Goal: Information Seeking & Learning: Learn about a topic

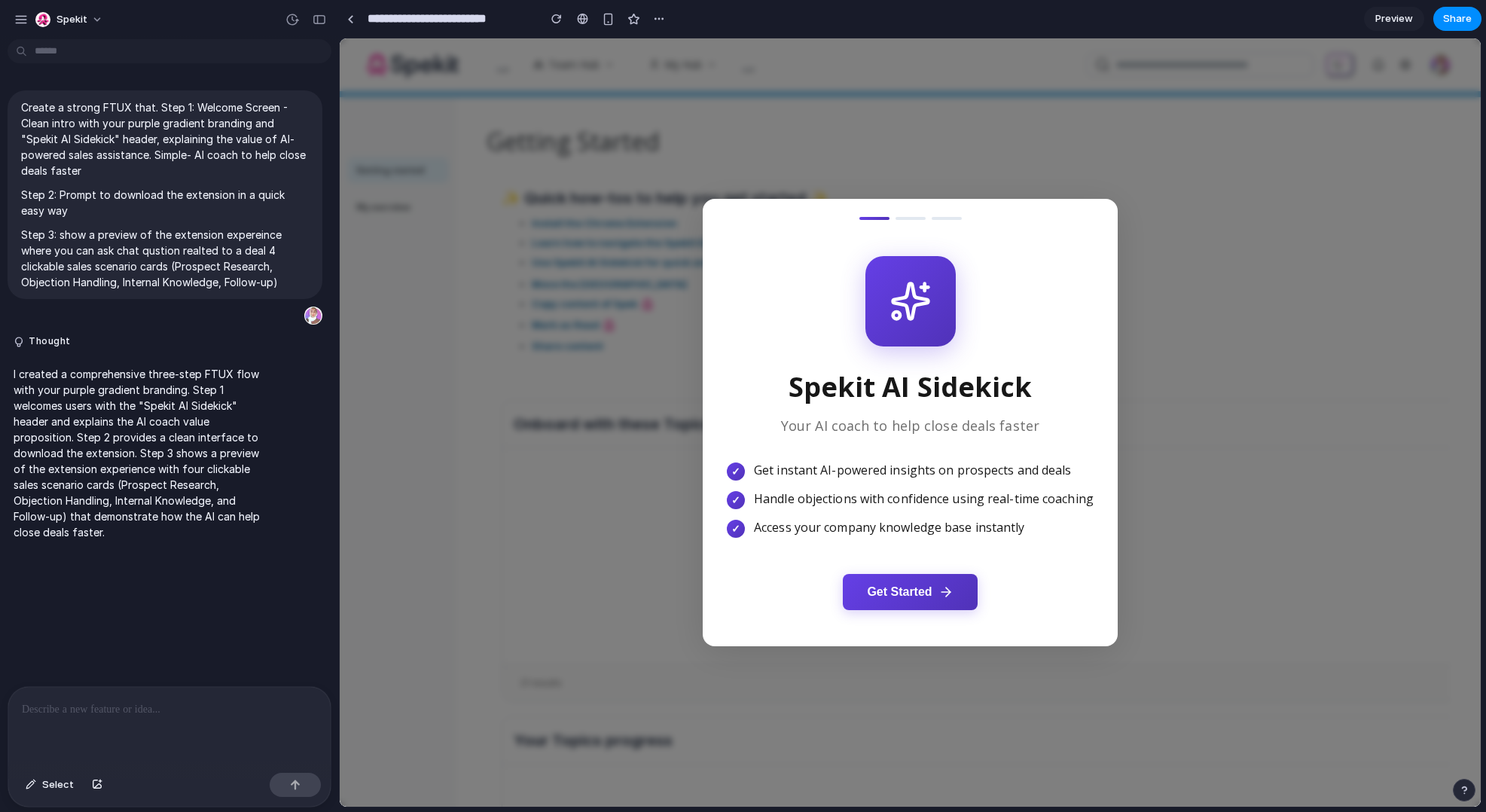
click at [917, 598] on button "Get Started" at bounding box center [909, 591] width 134 height 36
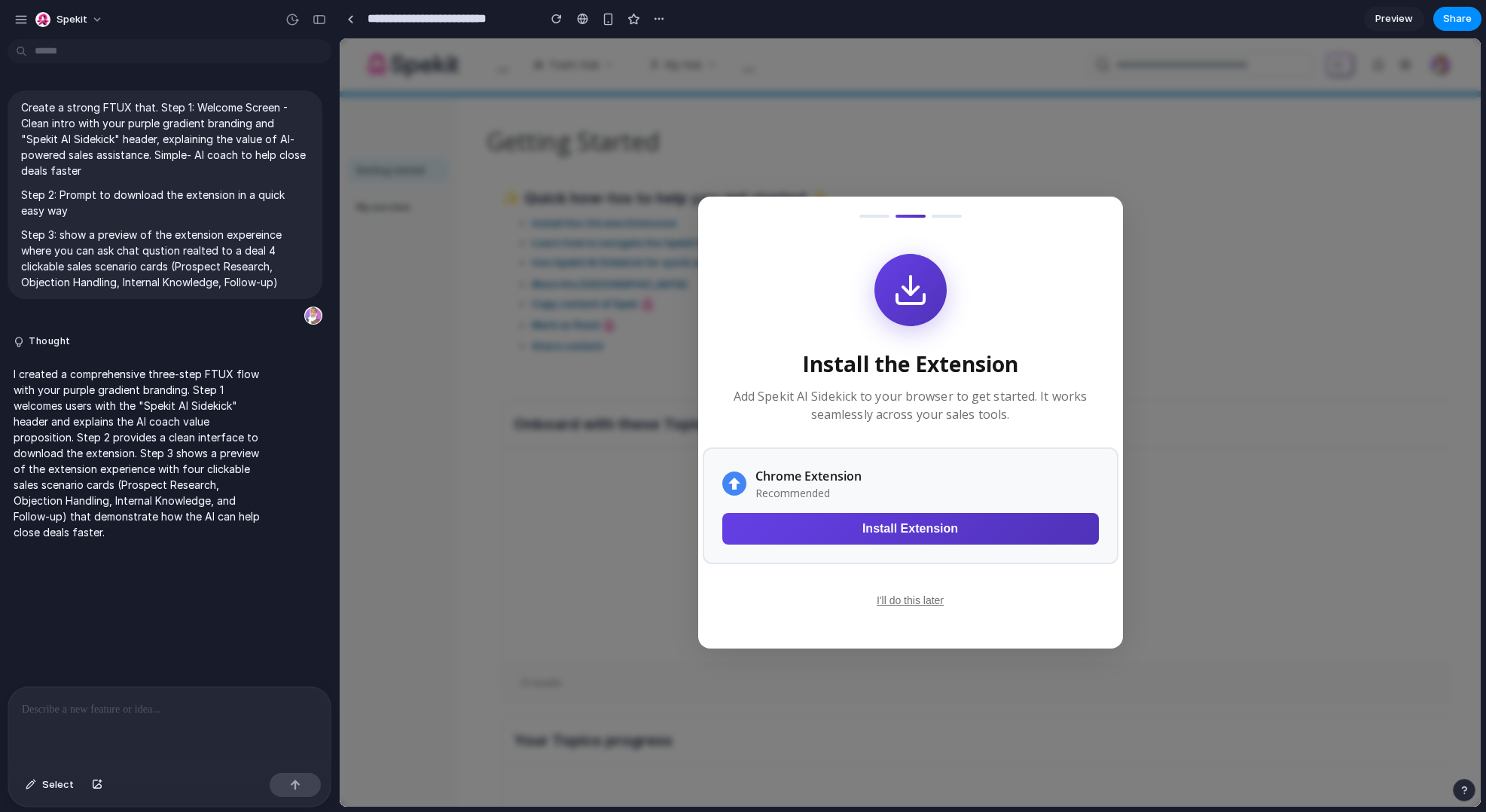
click at [912, 600] on button "I'll do this later" at bounding box center [910, 600] width 79 height 24
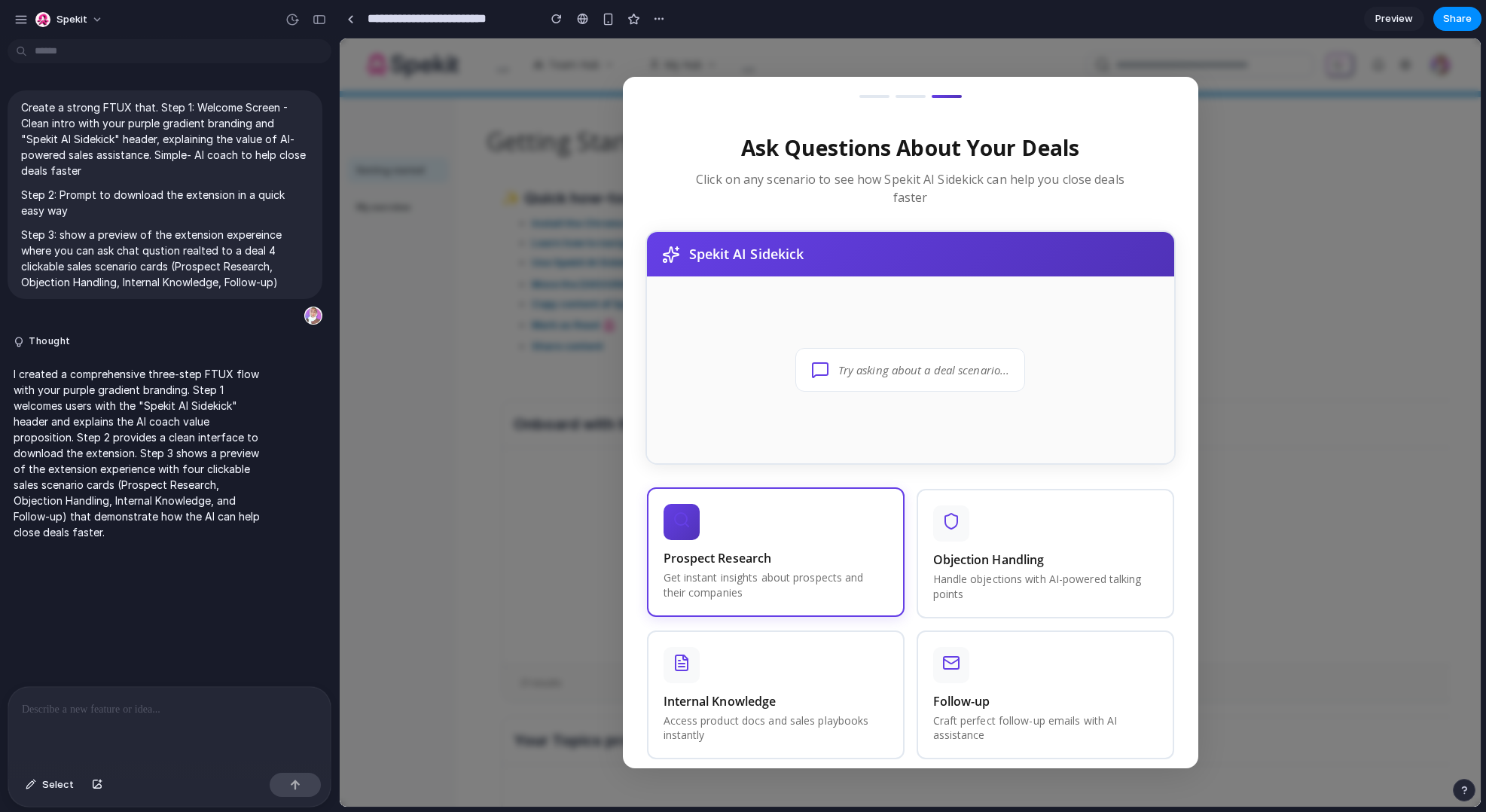
click at [821, 534] on div "Prospect Research Get instant insights about prospects and their companies" at bounding box center [776, 551] width 257 height 129
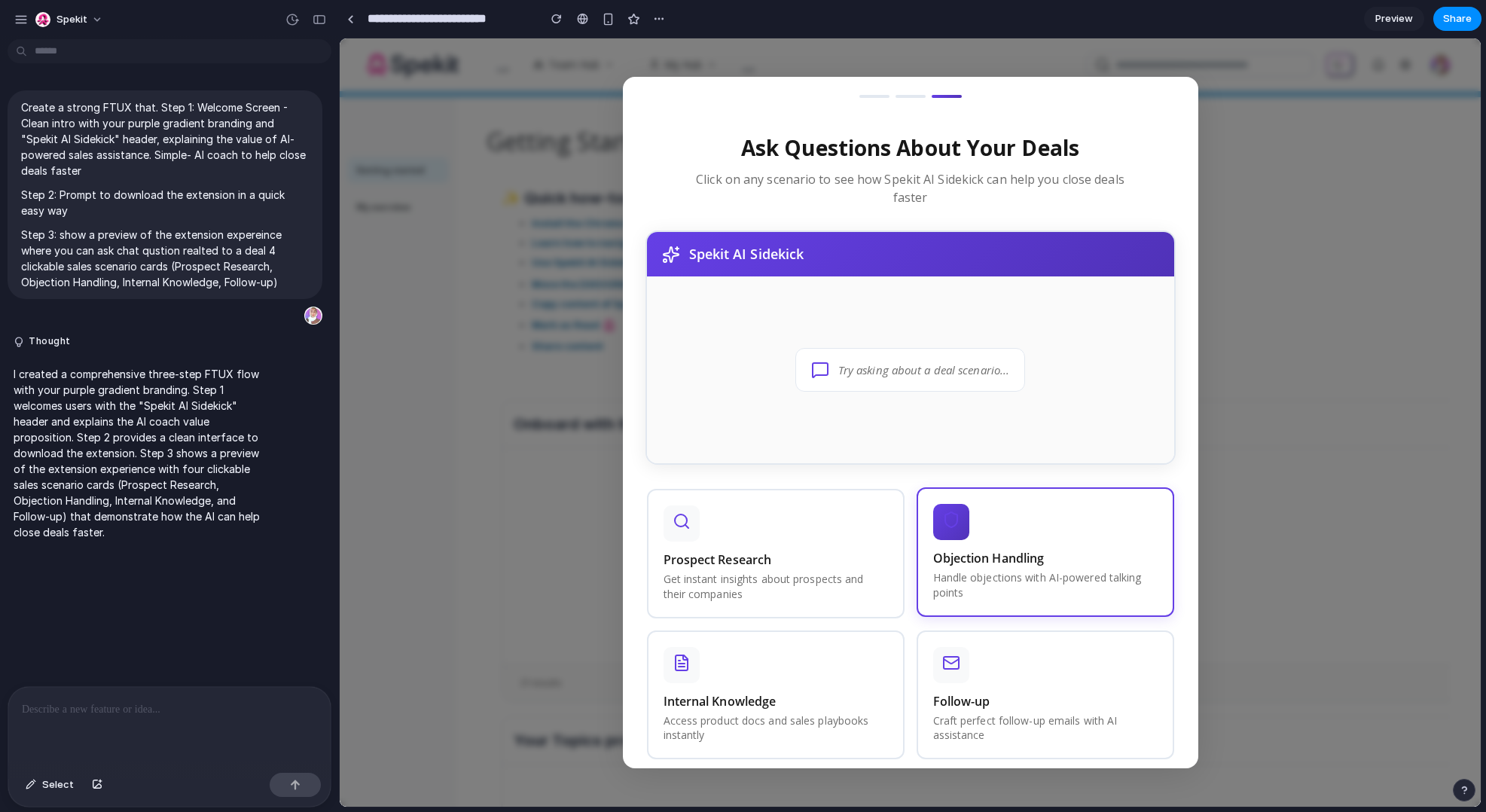
click at [1023, 542] on div "Objection Handling Handle objections with AI-powered talking points" at bounding box center [1045, 551] width 257 height 129
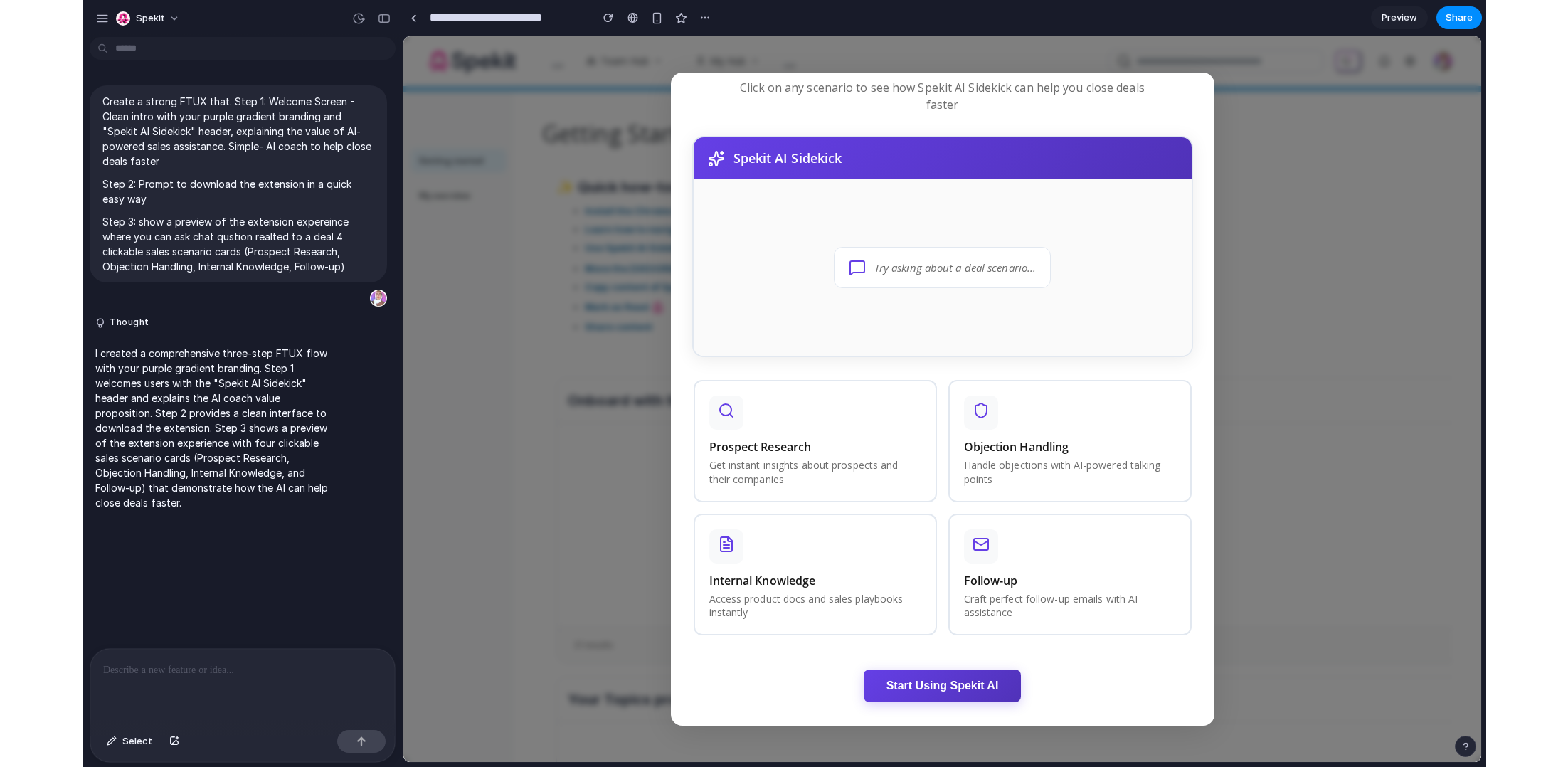
scroll to position [93, 0]
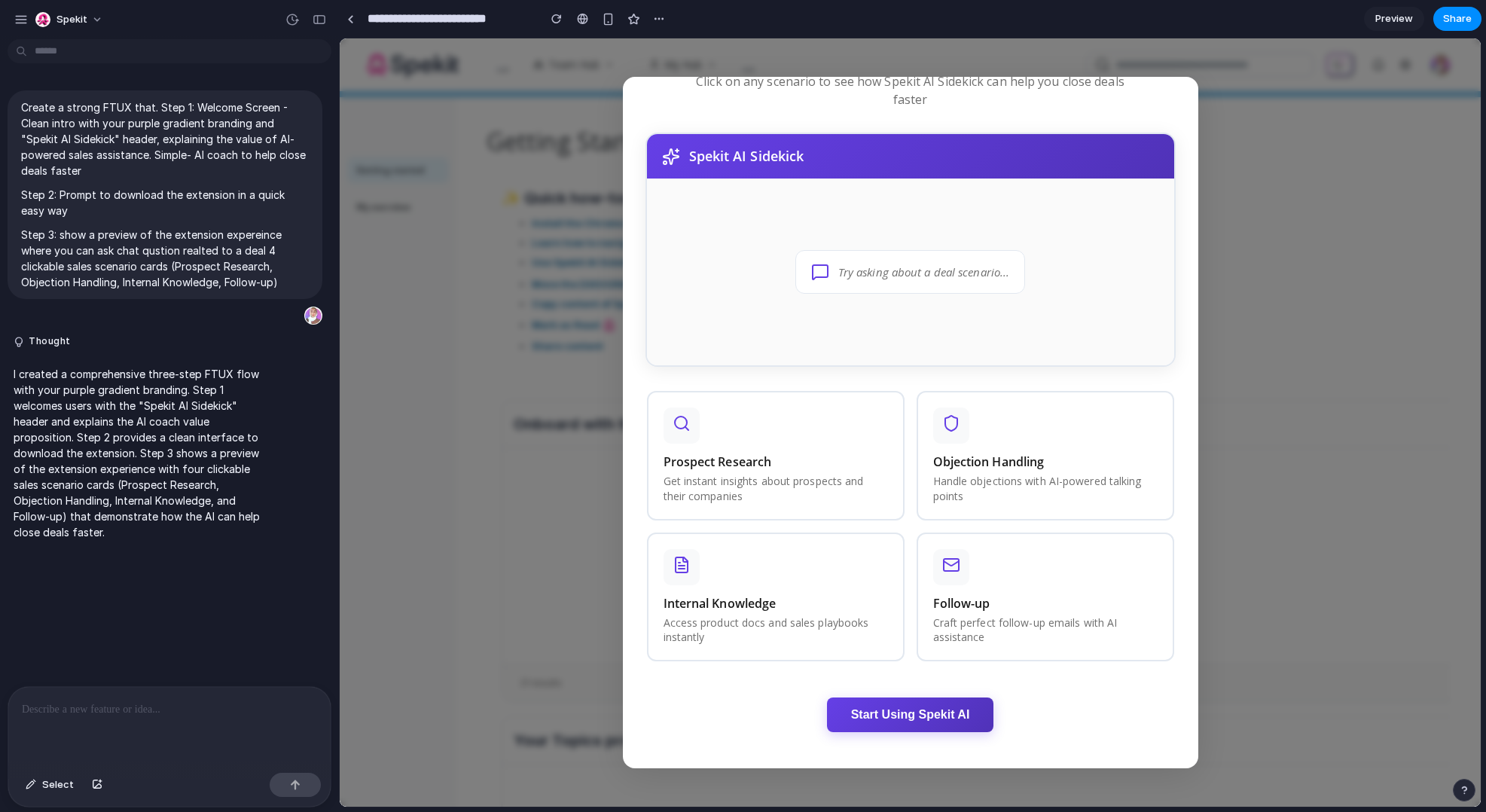
click at [890, 702] on button "Start Using Spekit AI" at bounding box center [910, 715] width 168 height 35
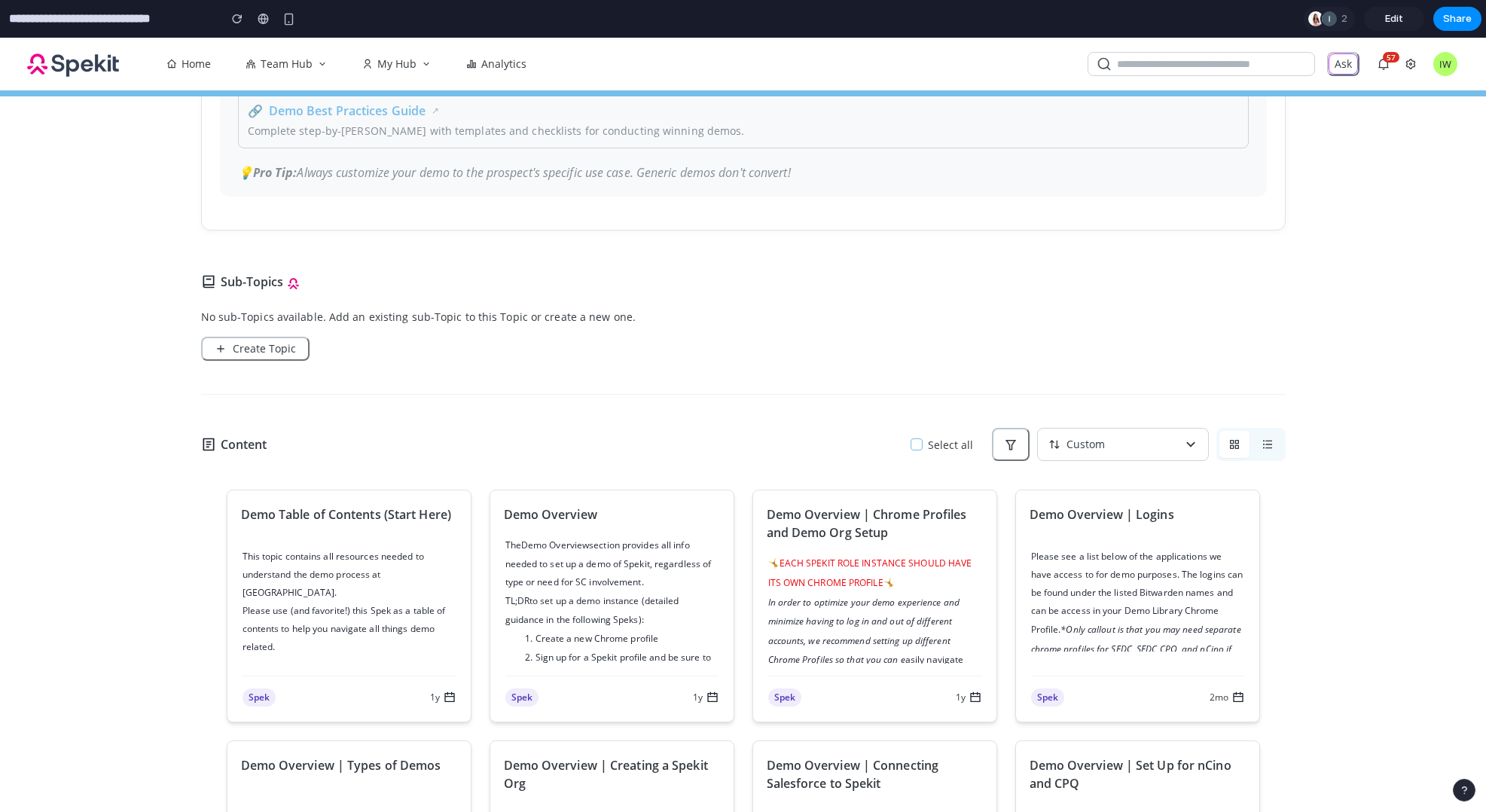
scroll to position [20, 0]
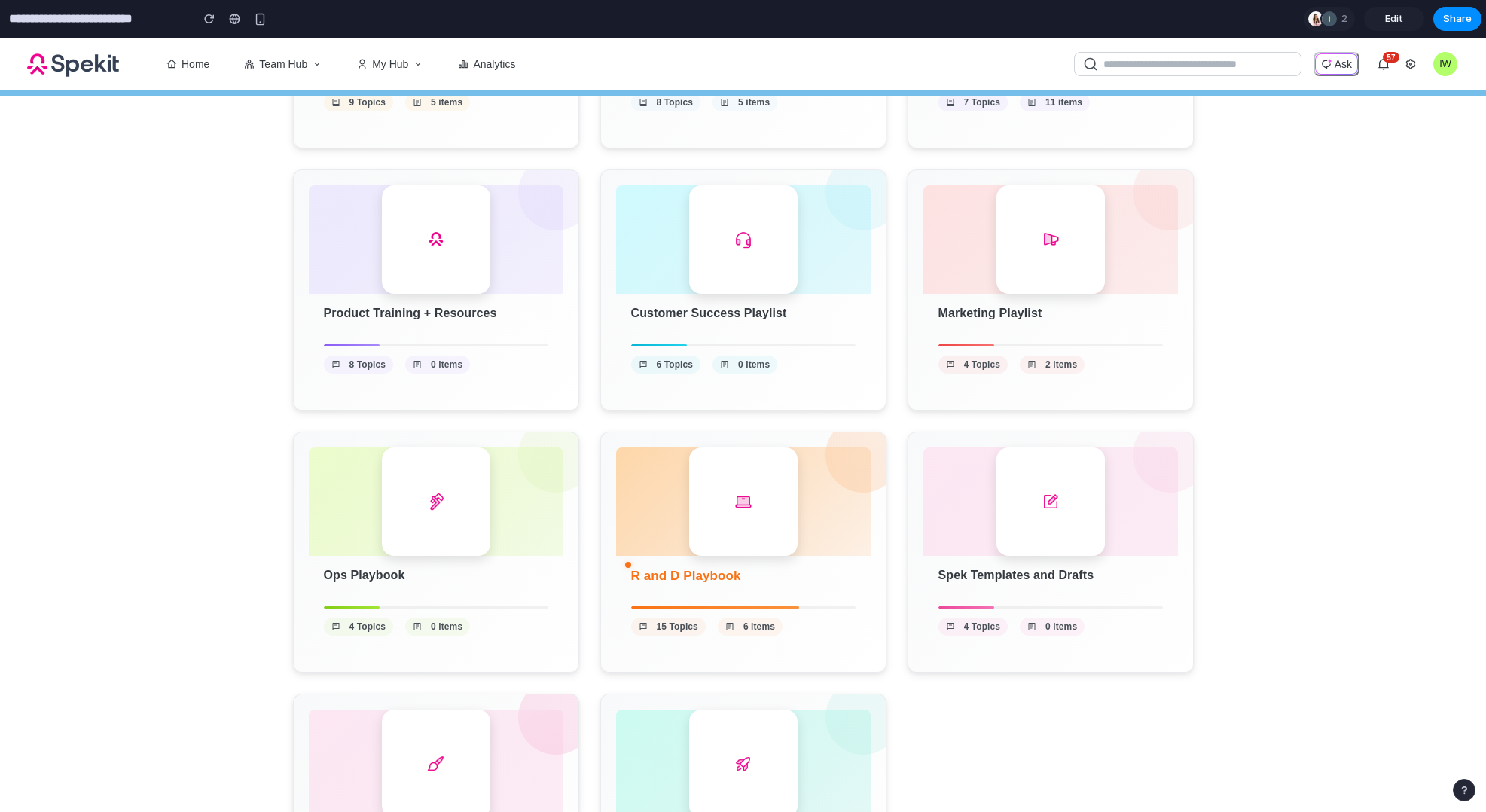
scroll to position [697, 0]
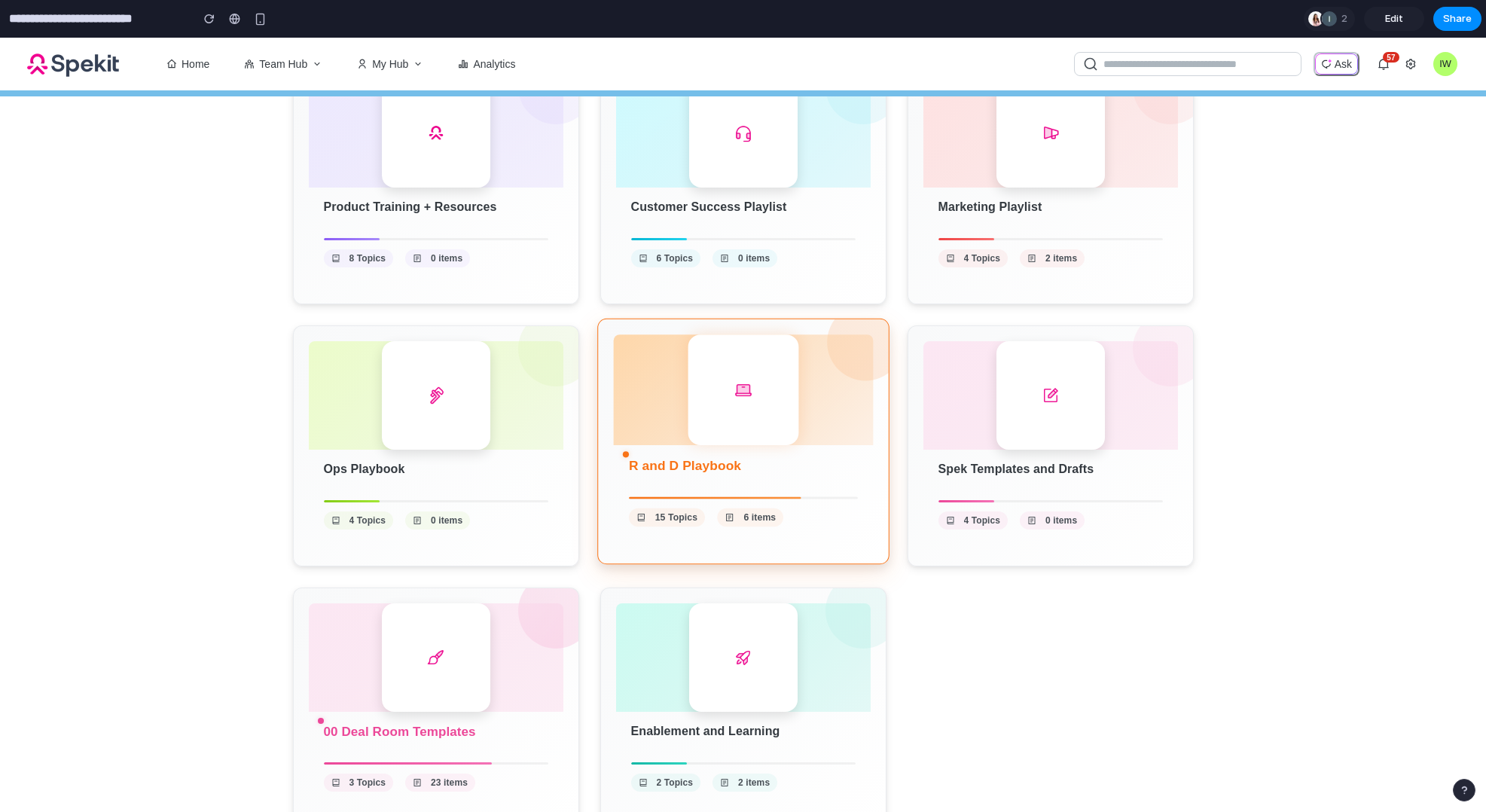
click at [736, 333] on div "R and D Playbook 15 Topics 6 items" at bounding box center [743, 441] width 292 height 245
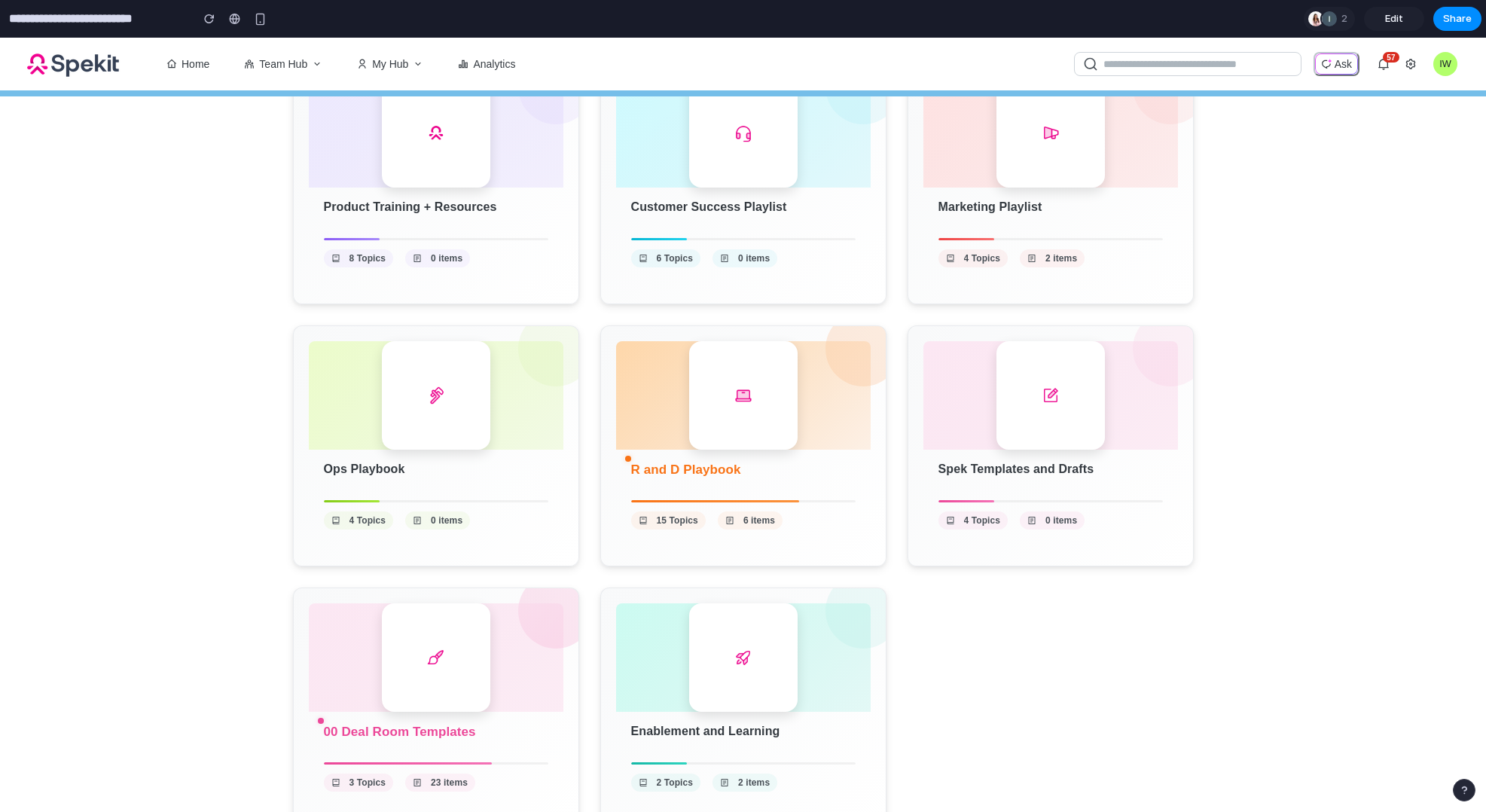
click at [58, 26] on input "**********" at bounding box center [96, 19] width 180 height 27
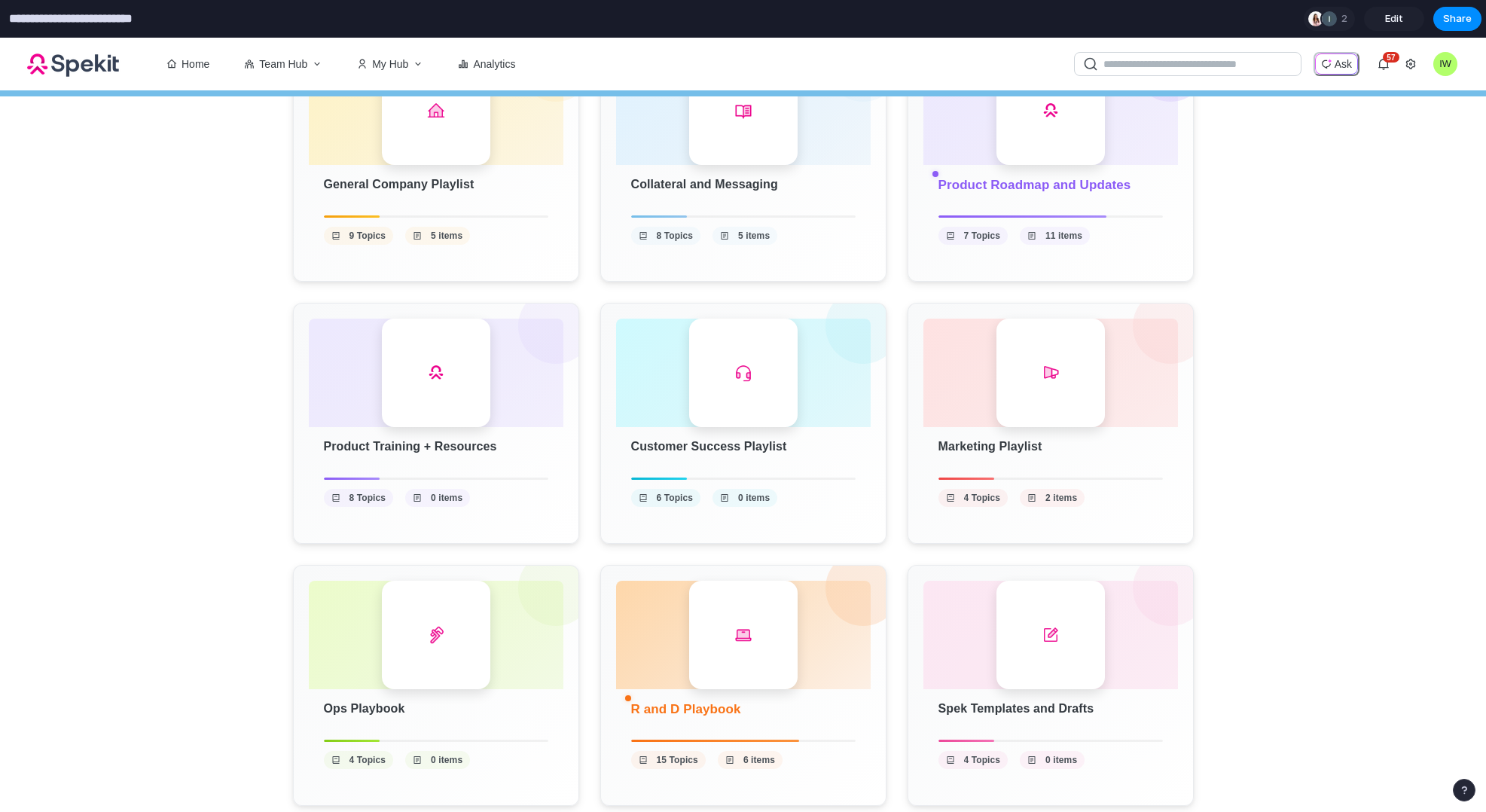
scroll to position [0, 0]
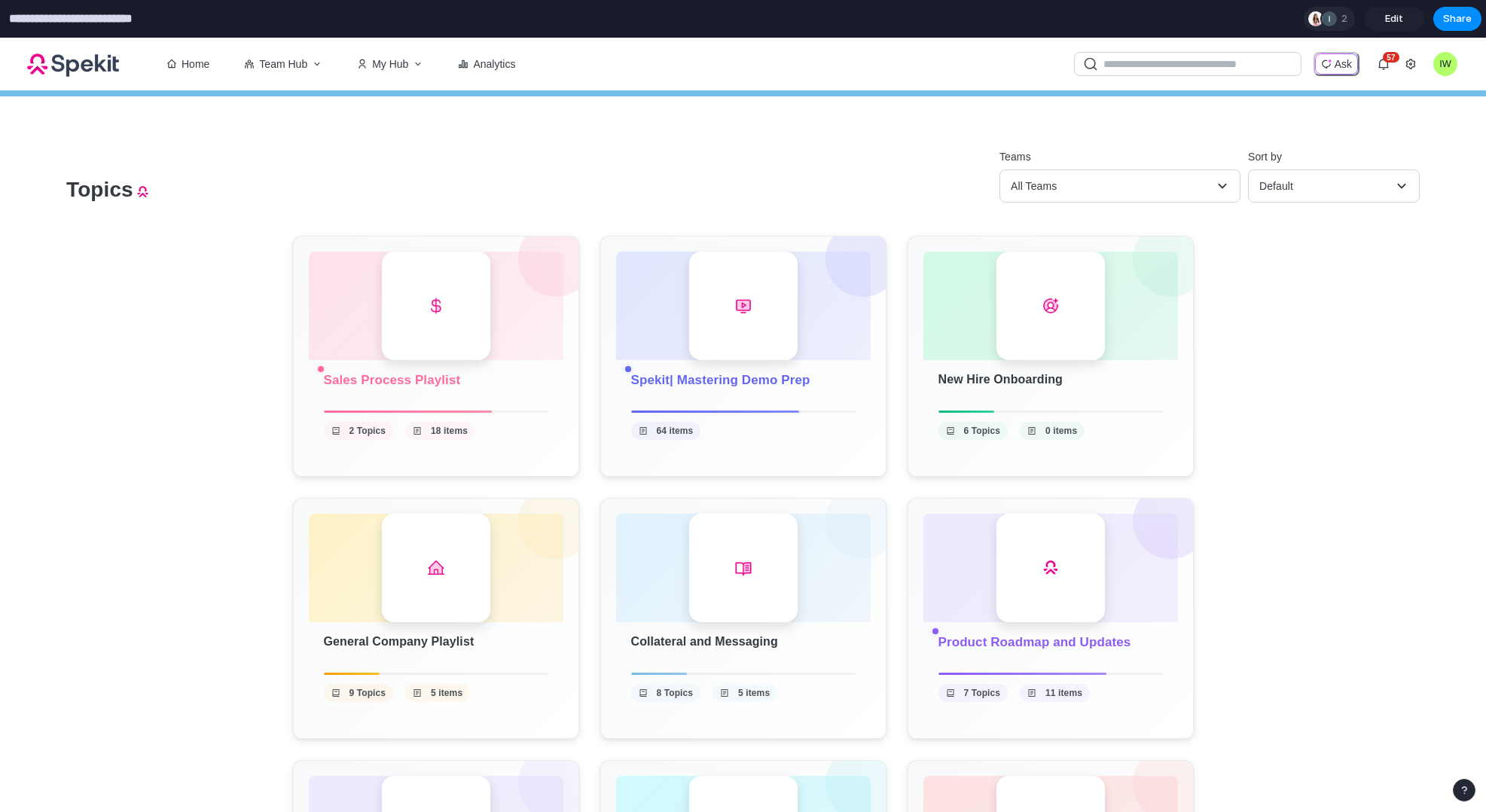
click at [1326, 22] on div at bounding box center [1329, 18] width 15 height 15
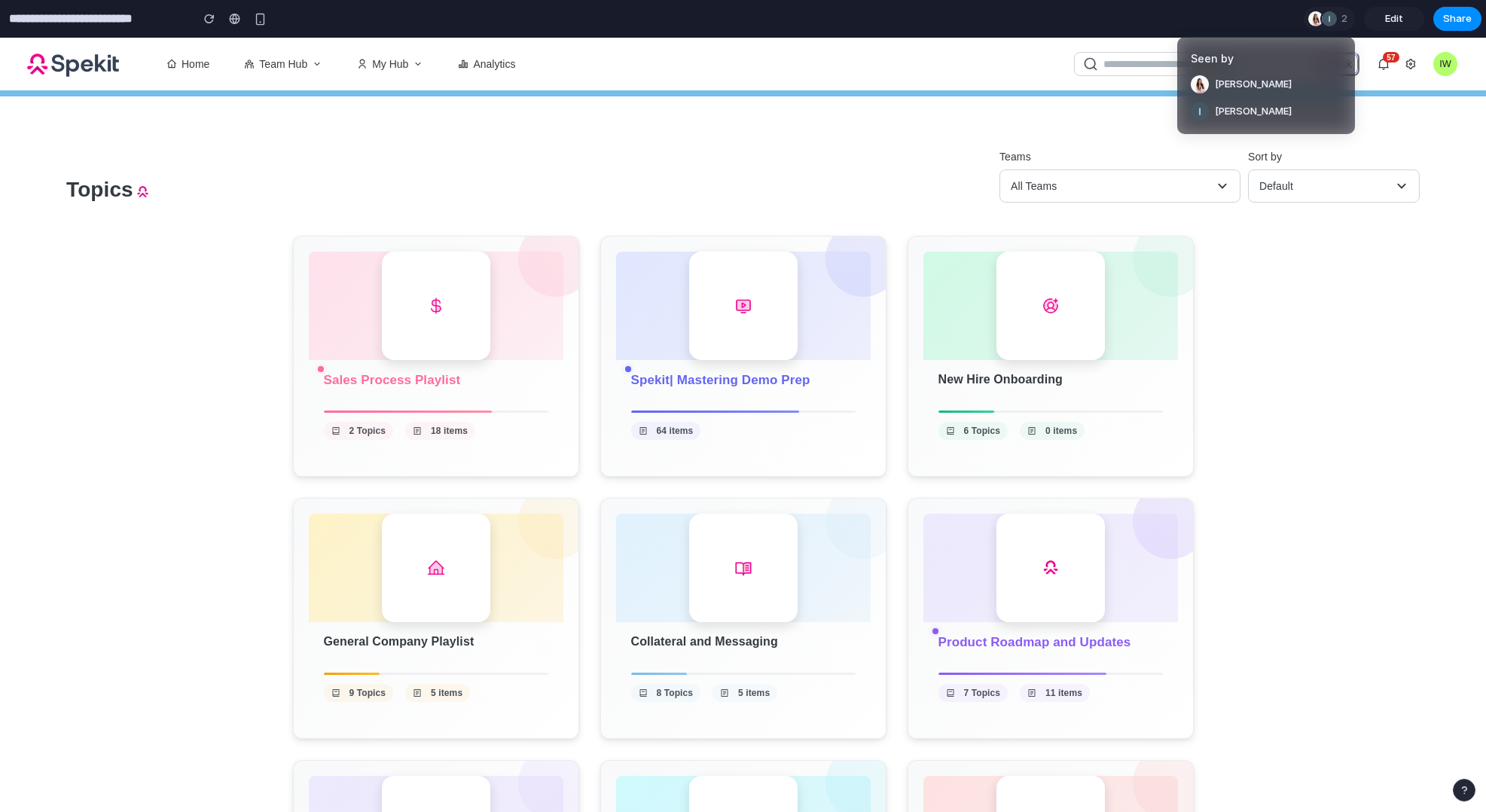
click at [1344, 11] on div "Seen by Melanie Fellay Ian Watson" at bounding box center [743, 406] width 1486 height 812
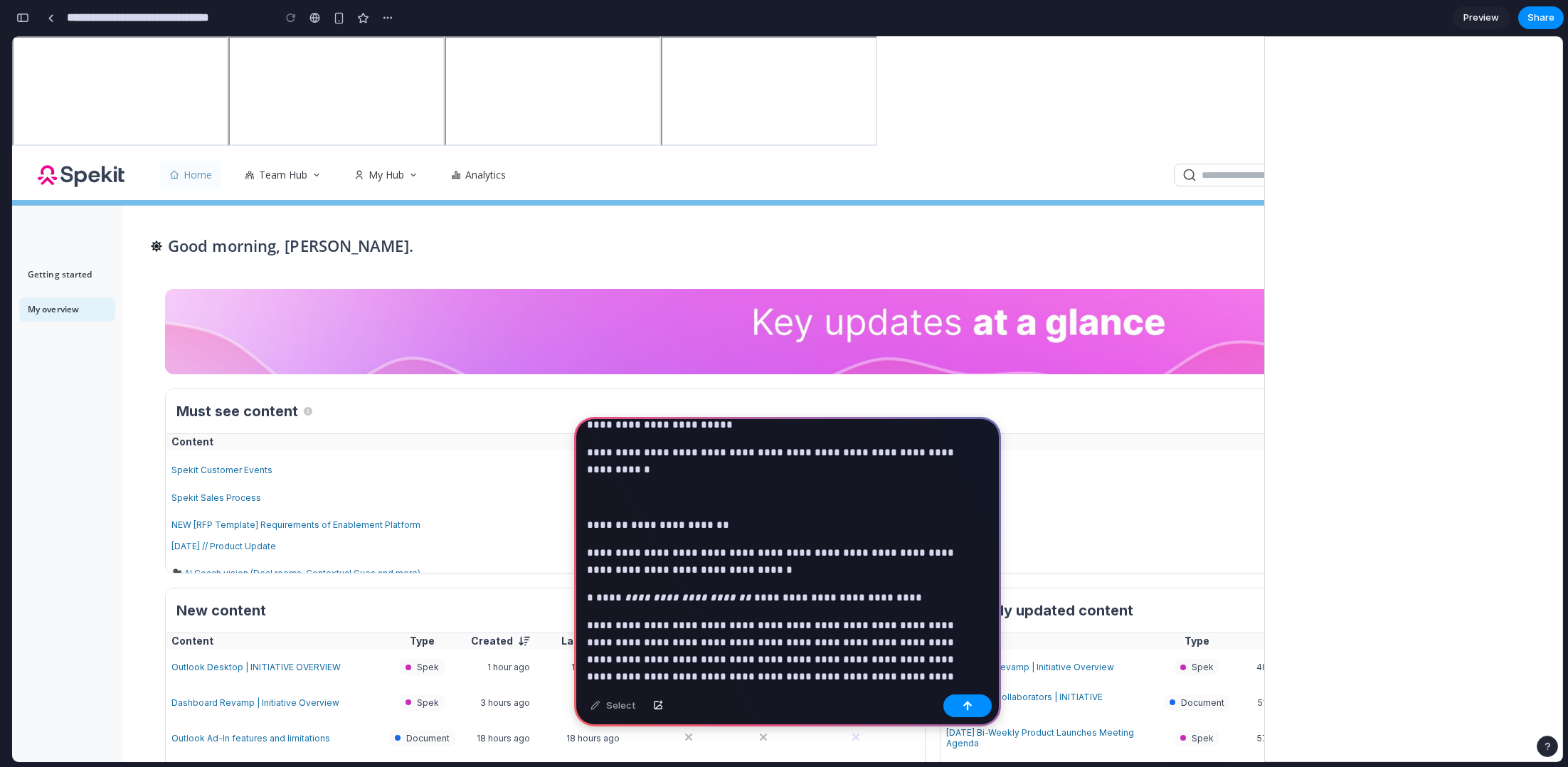
scroll to position [179, 0]
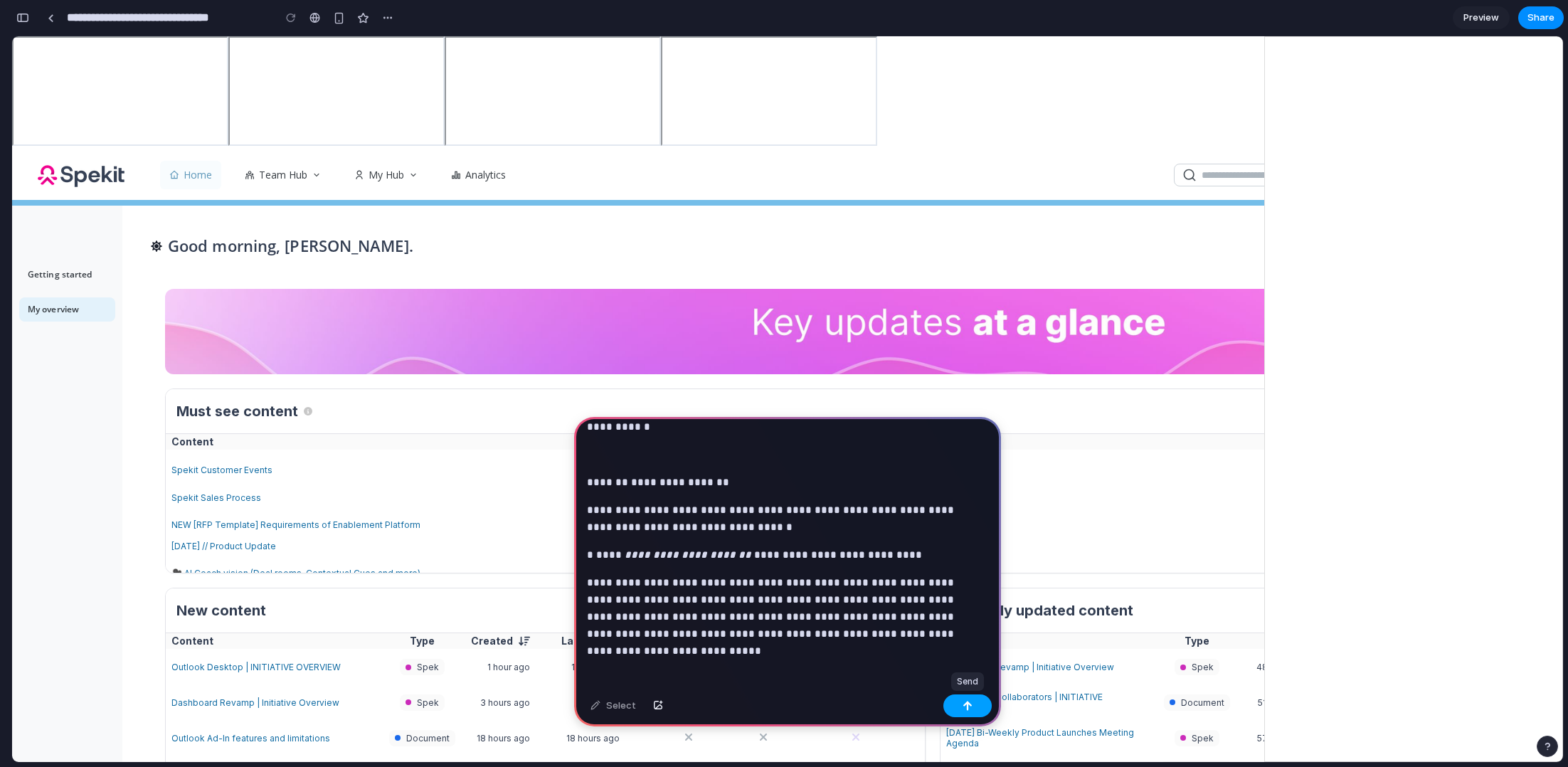
click at [960, 707] on button "button" at bounding box center [968, 706] width 48 height 22
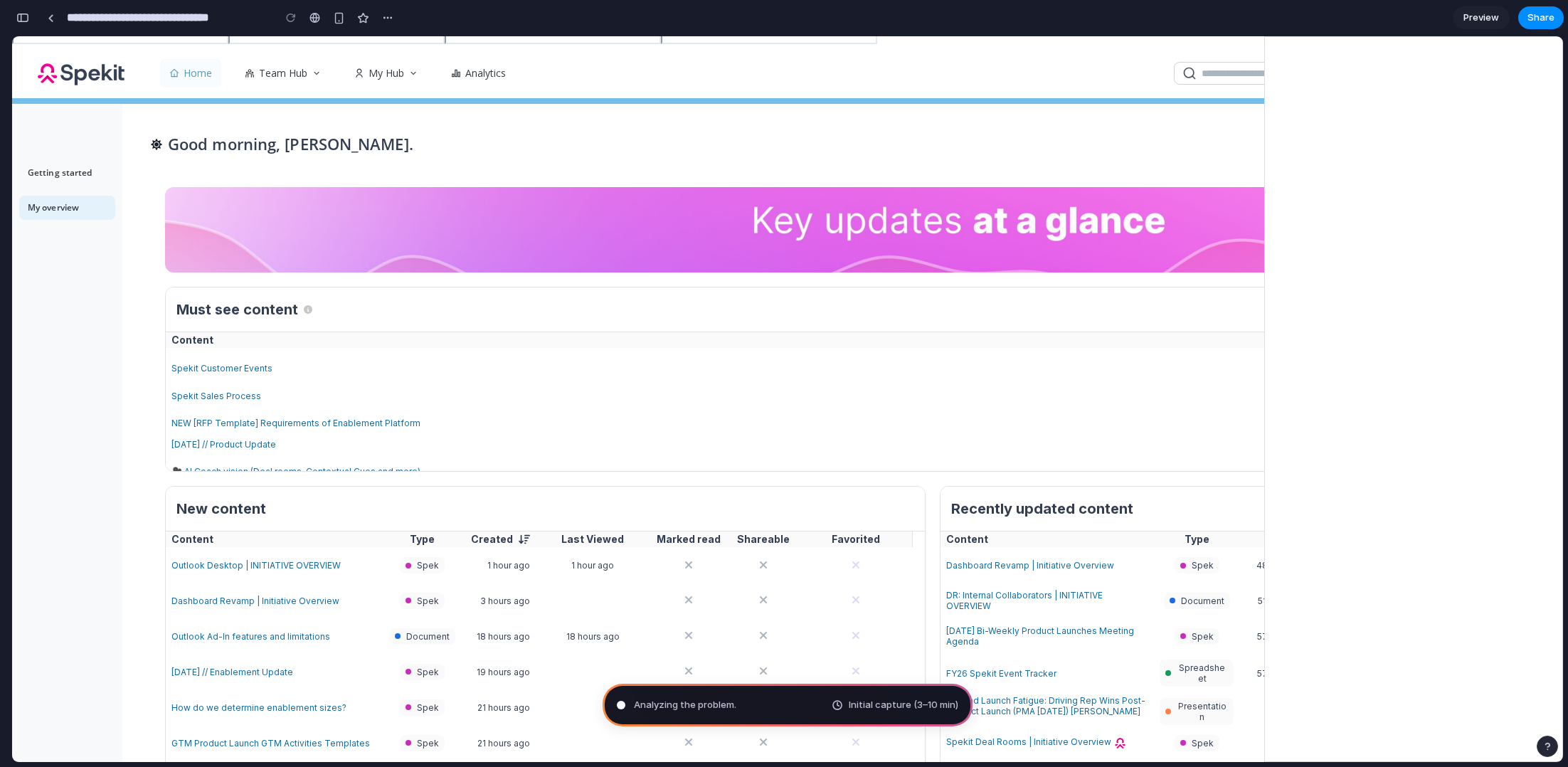
scroll to position [114, 0]
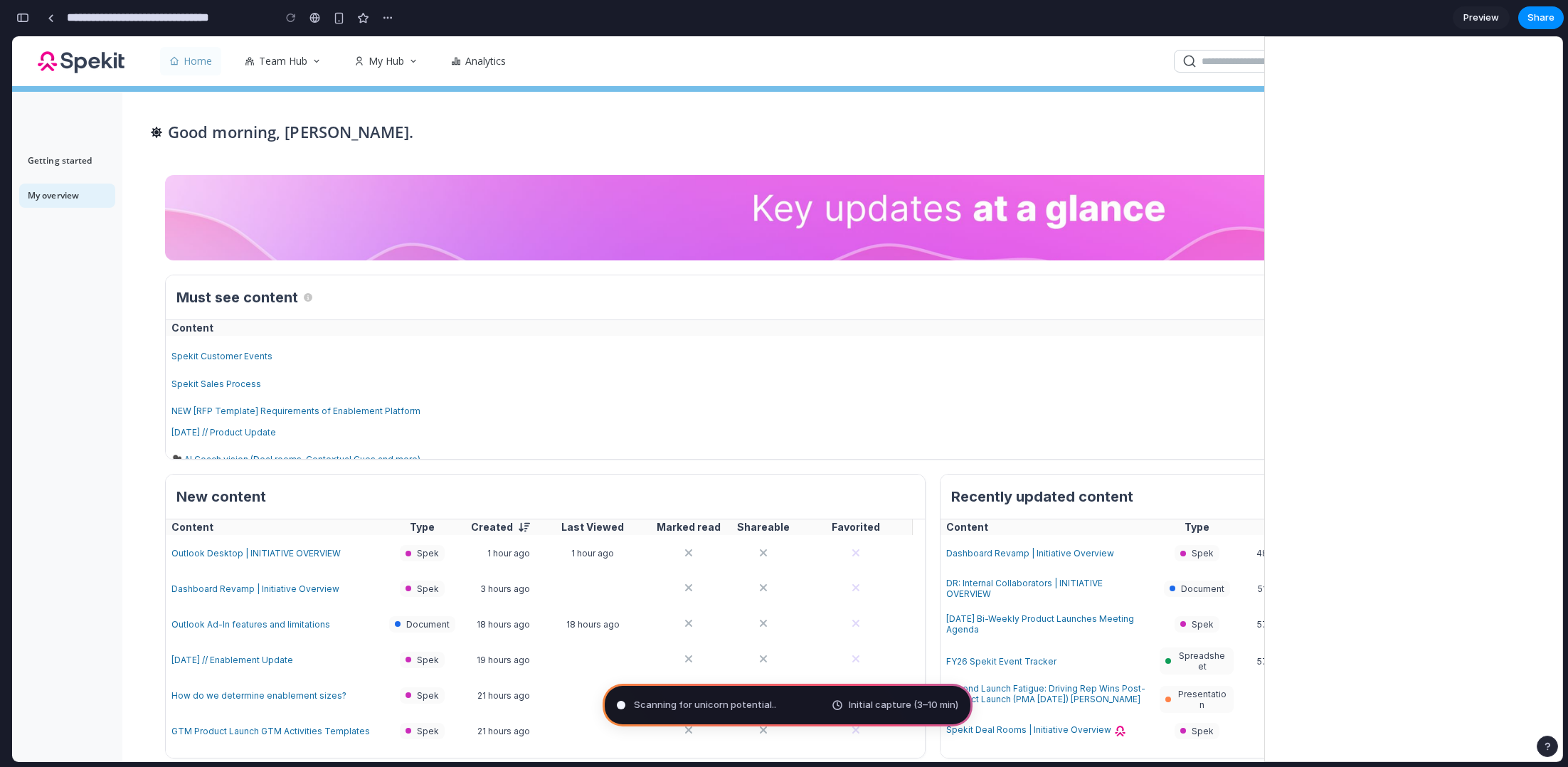
type input "**********"
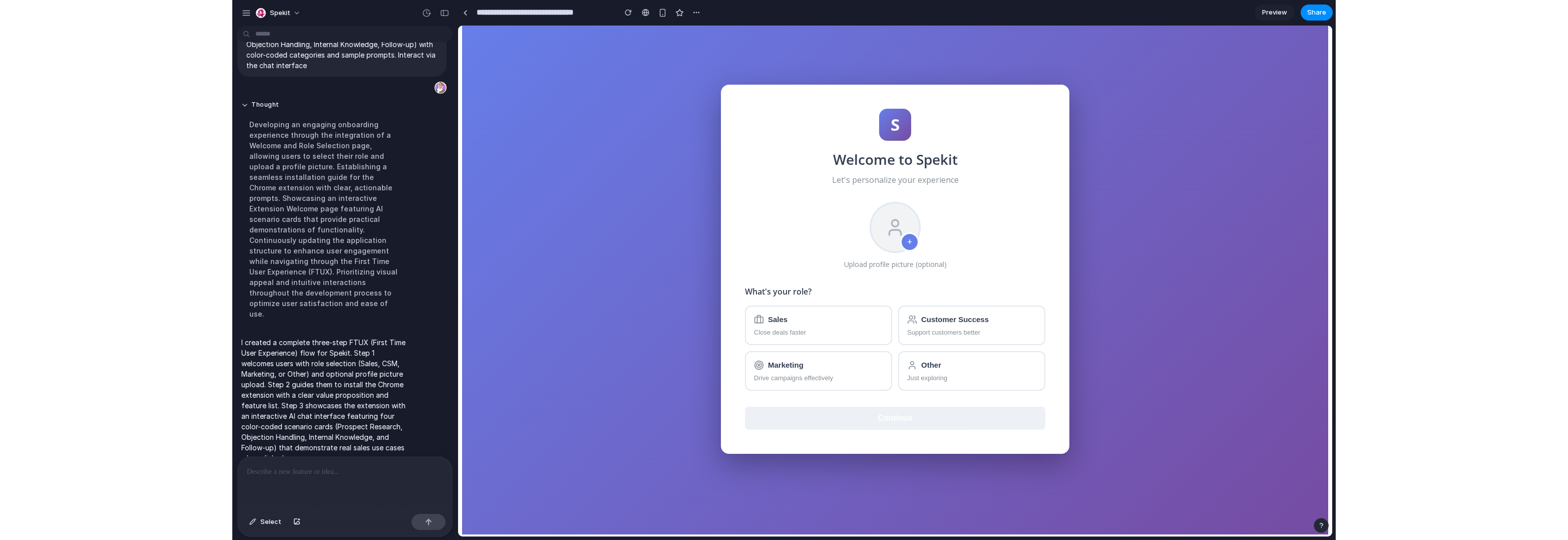
scroll to position [28, 0]
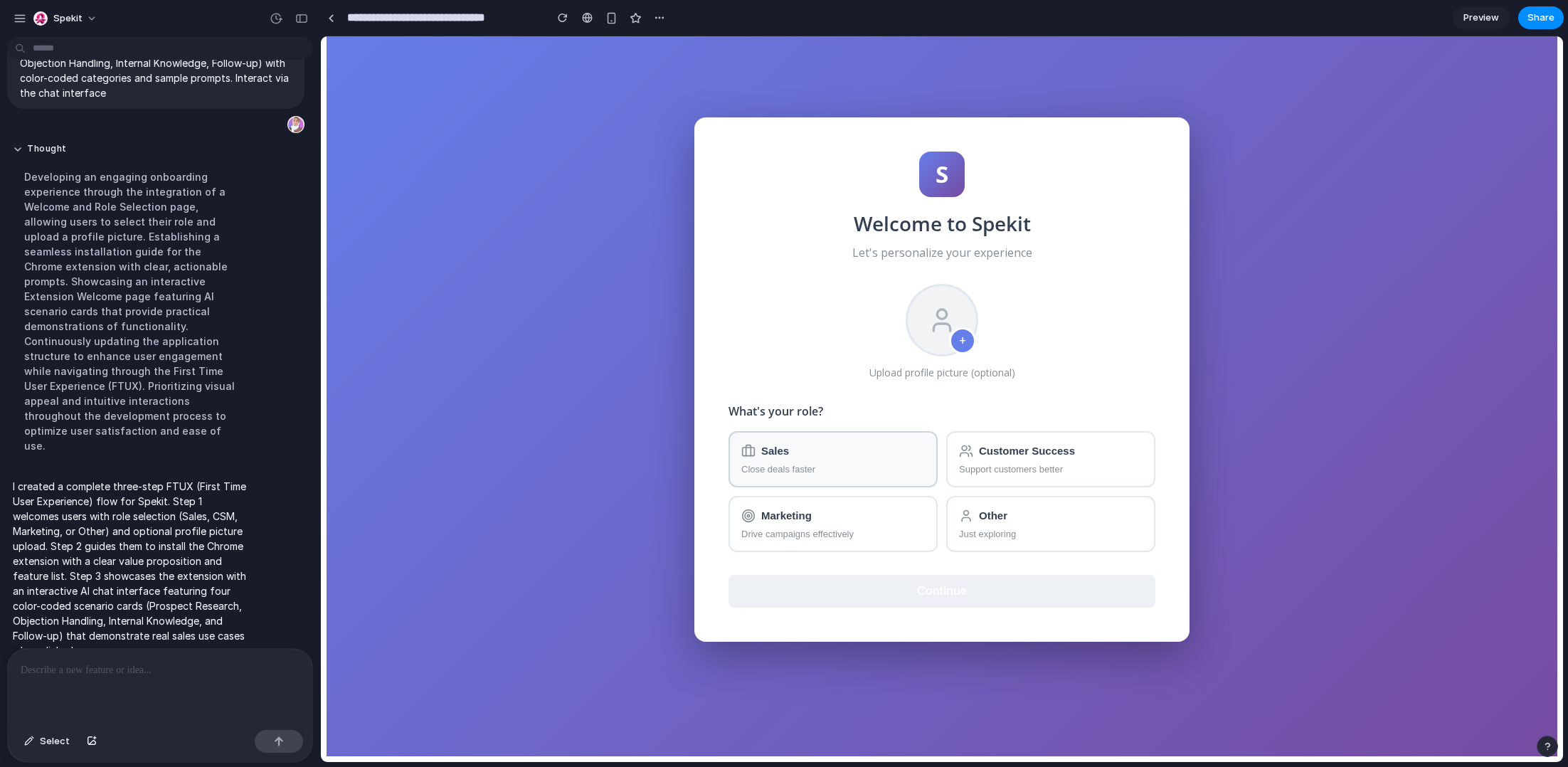
click at [878, 470] on span "Close deals faster" at bounding box center [833, 469] width 183 height 10
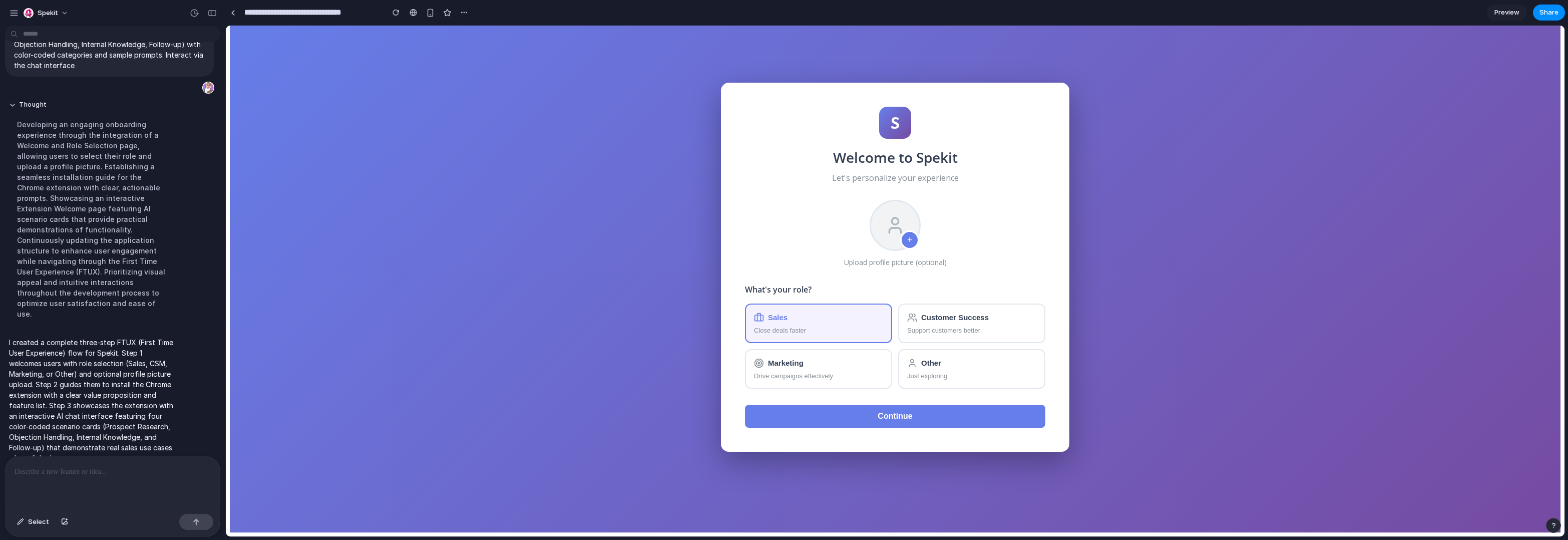
click at [943, 418] on button "Continue" at bounding box center [895, 416] width 300 height 23
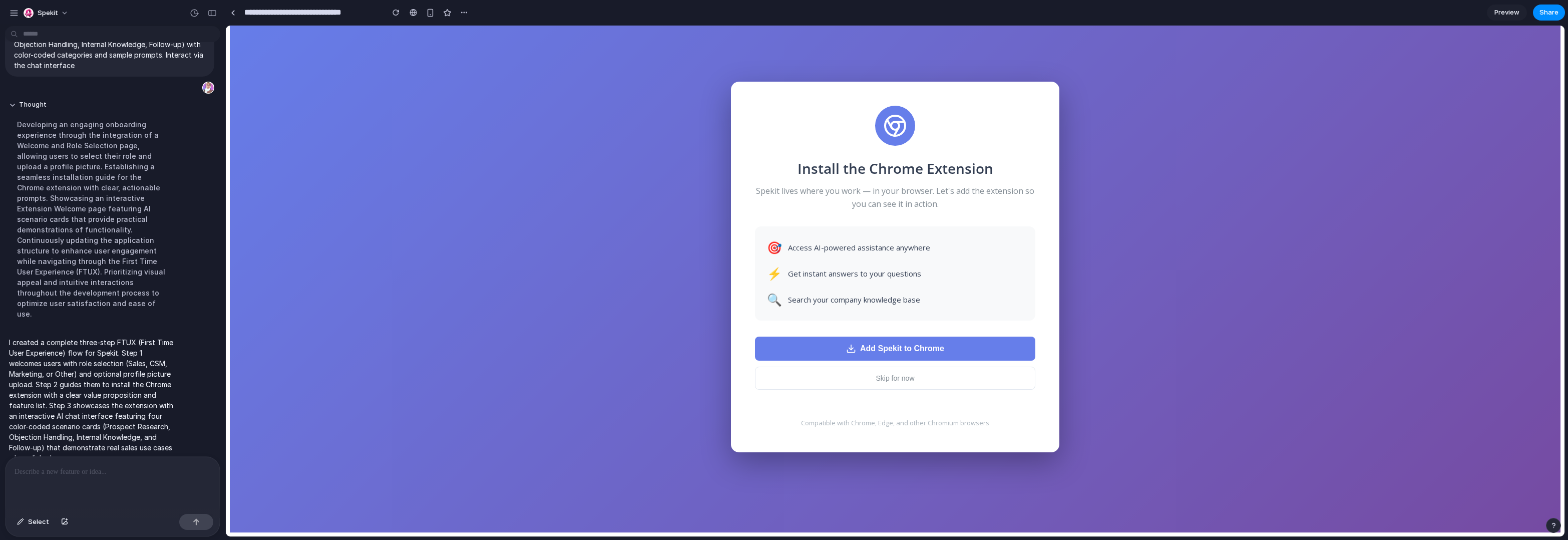
click at [917, 352] on span "Add Spekit to Chrome" at bounding box center [902, 348] width 84 height 9
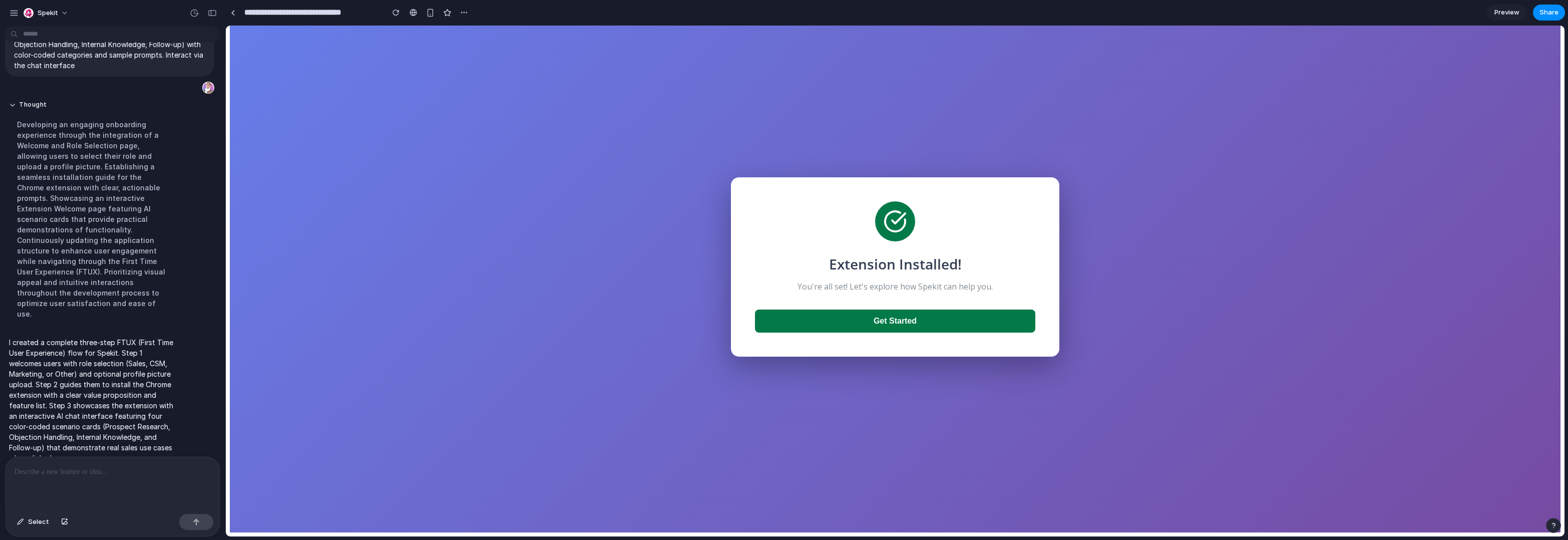
scroll to position [8, 0]
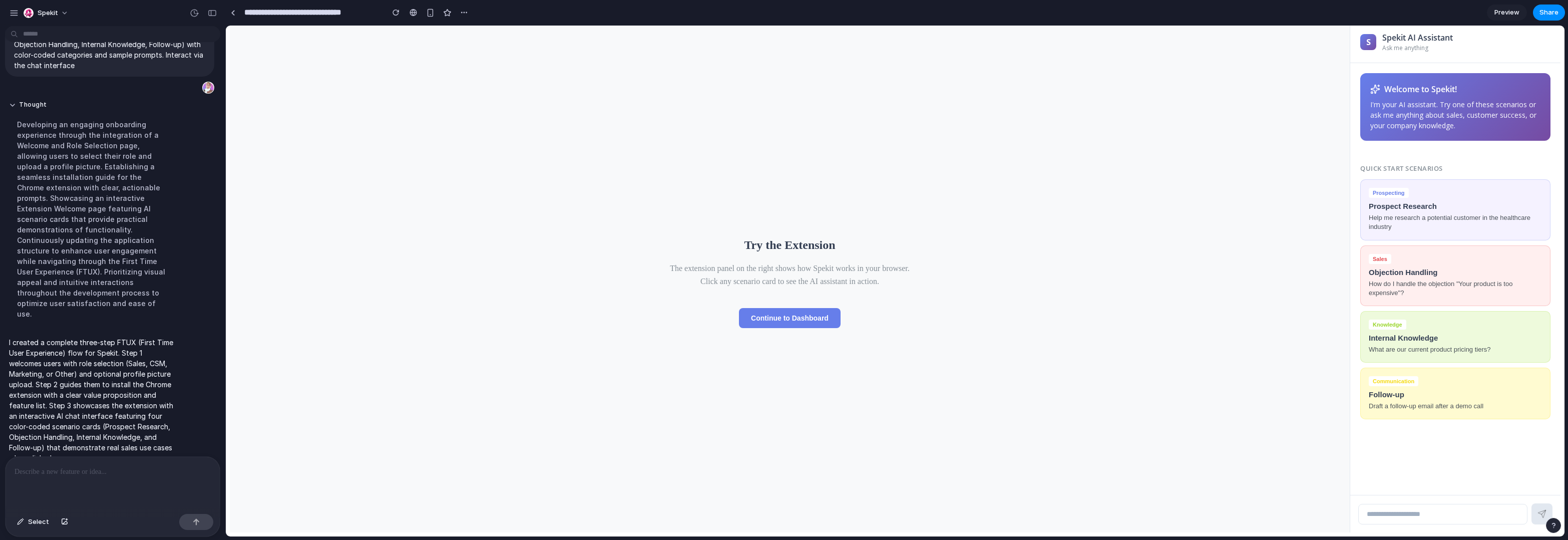
click at [912, 326] on div "Try the Extension The extension panel on the right shows how Spekit works in yo…" at bounding box center [789, 276] width 290 height 142
click at [1103, 235] on button "Prospecting Prospect Research Help me research a potential customer in the heal…" at bounding box center [1455, 209] width 191 height 61
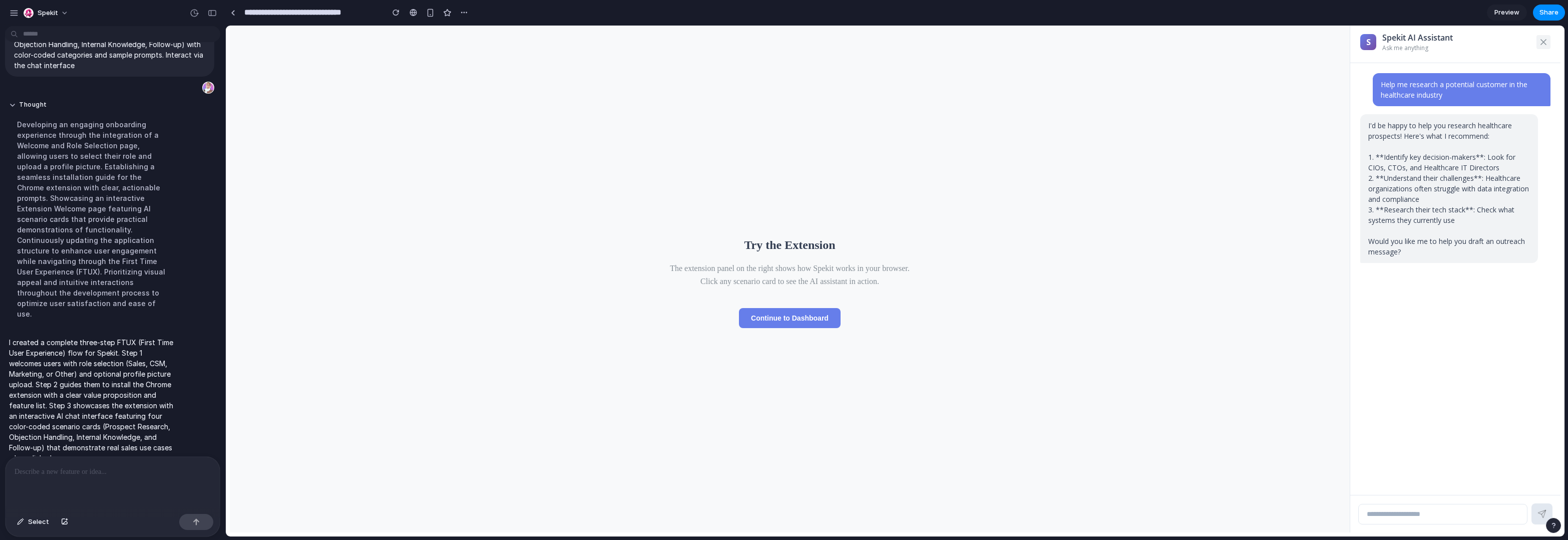
click at [1103, 38] on button at bounding box center [1543, 42] width 14 height 14
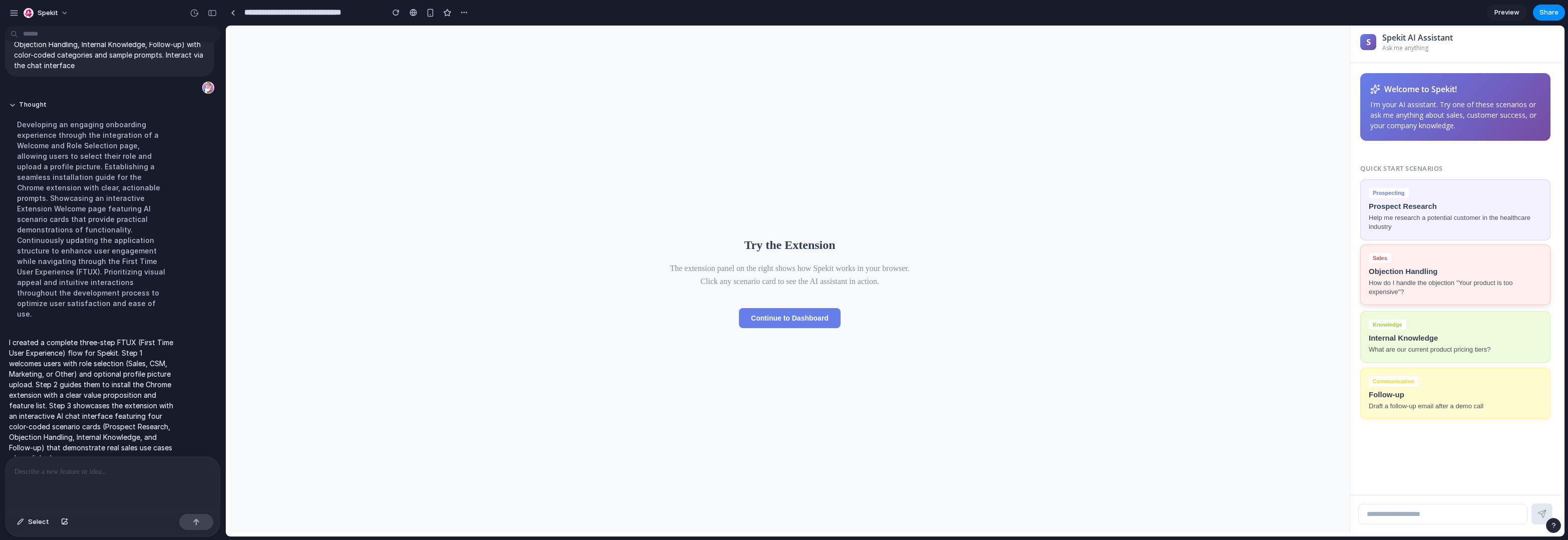
click at [1103, 276] on button "Sales Objection Handling How do I handle the objection "Your product is too exp…" at bounding box center [1455, 275] width 191 height 61
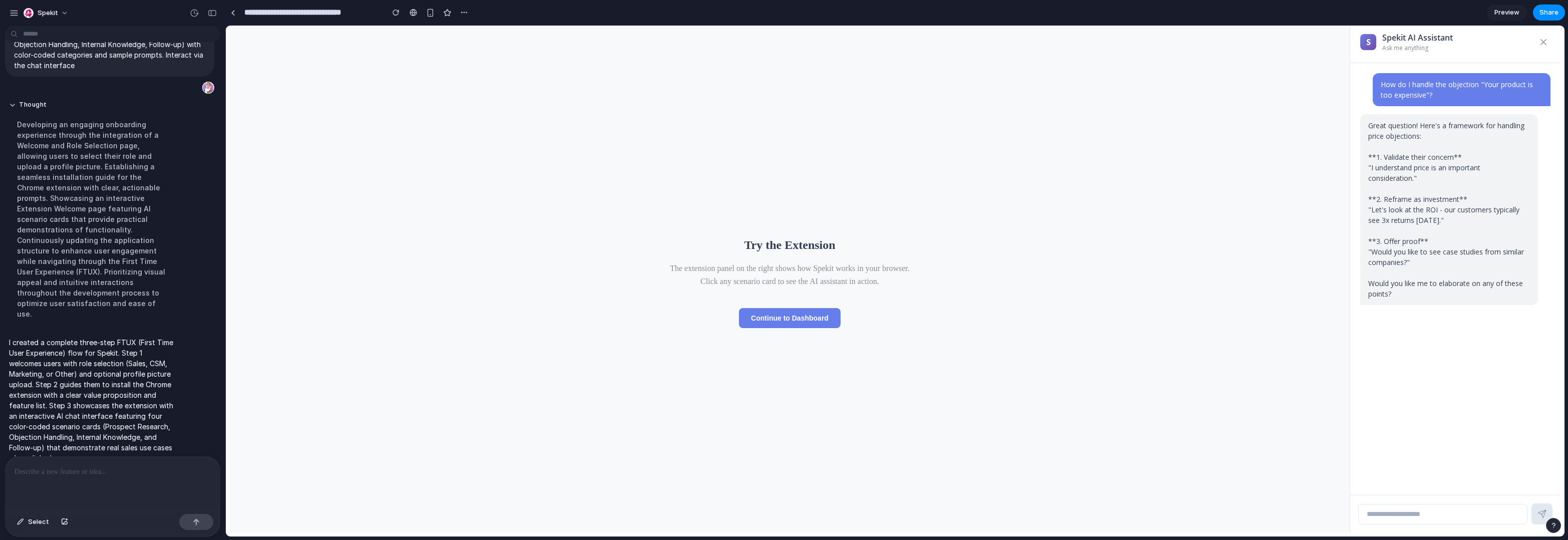
click at [816, 326] on button "Continue to Dashboard" at bounding box center [789, 318] width 102 height 20
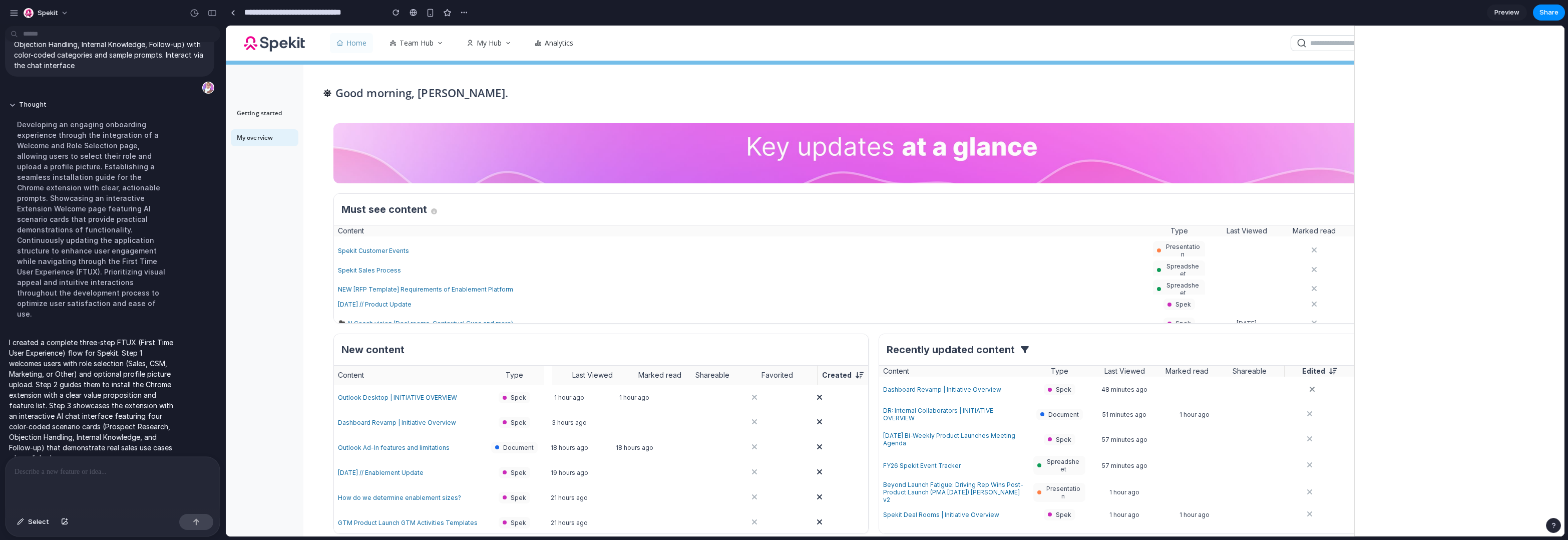
click at [815, 320] on div "🎥 AI Coach vision (Deal rooms, Contextual Cues and more)" at bounding box center [741, 323] width 807 height 7
click at [390, 14] on button "button" at bounding box center [396, 12] width 15 height 15
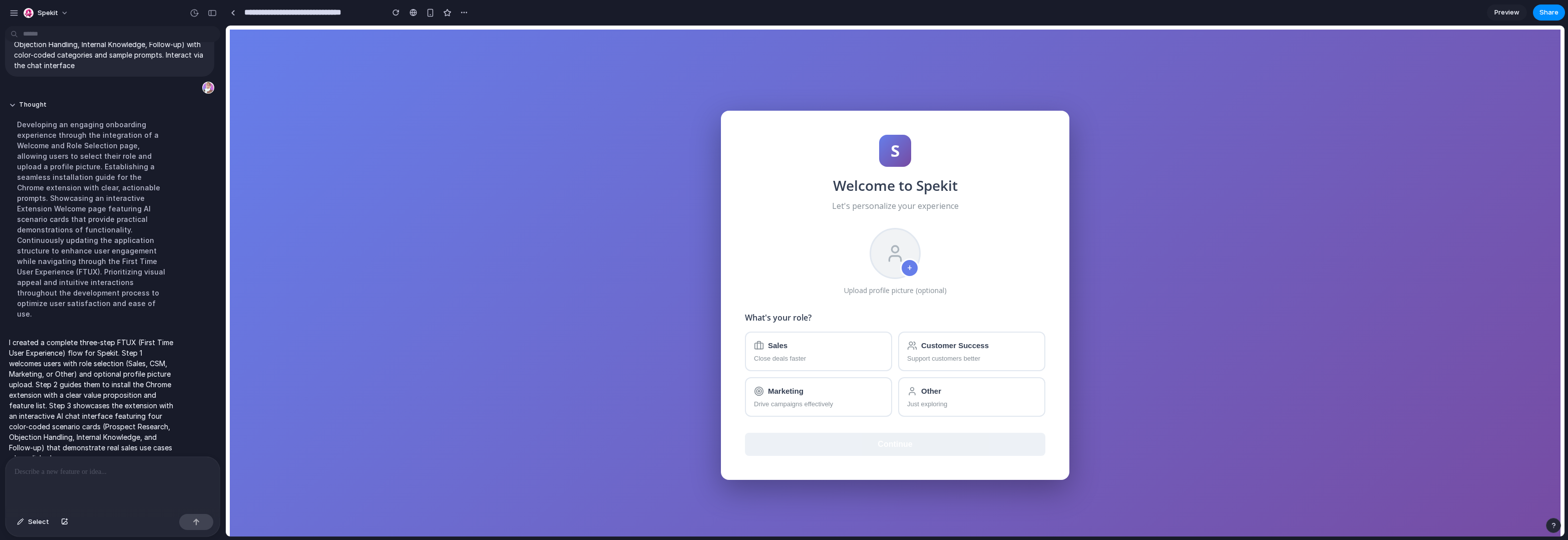
click at [1103, 16] on span "Preview" at bounding box center [1507, 12] width 25 height 10
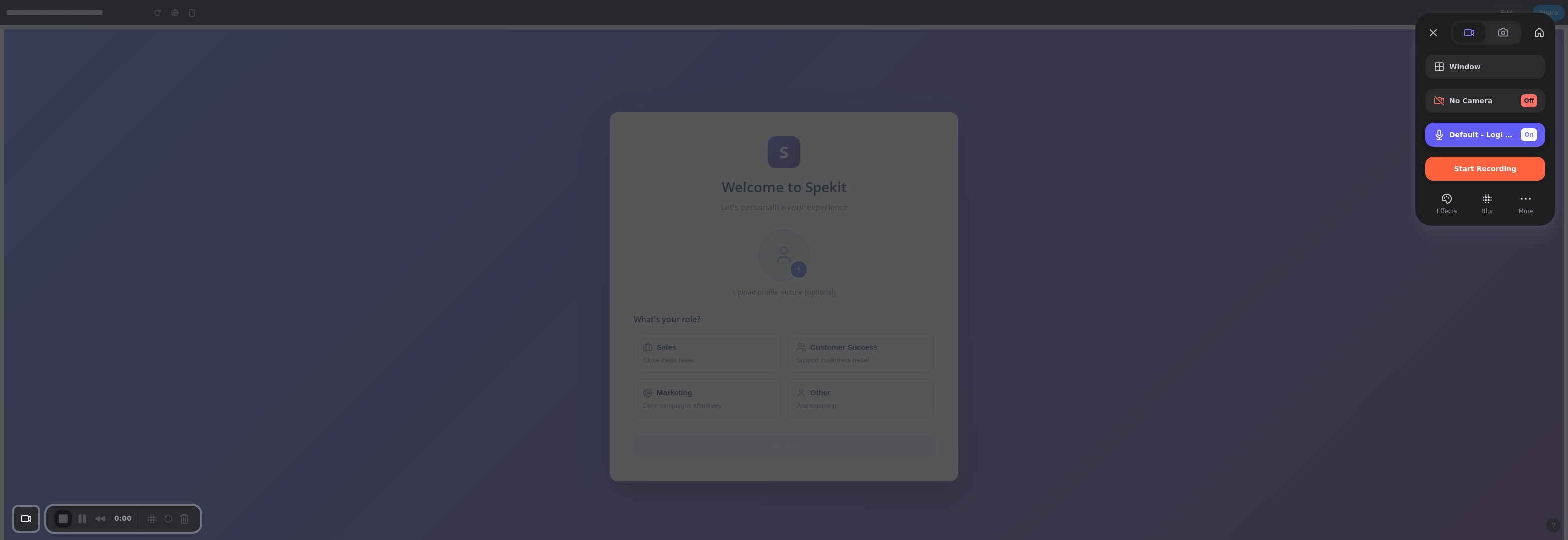
click at [1103, 136] on span "Default - Logi Webcam C920e (046d:08e7)" at bounding box center [1481, 135] width 63 height 8
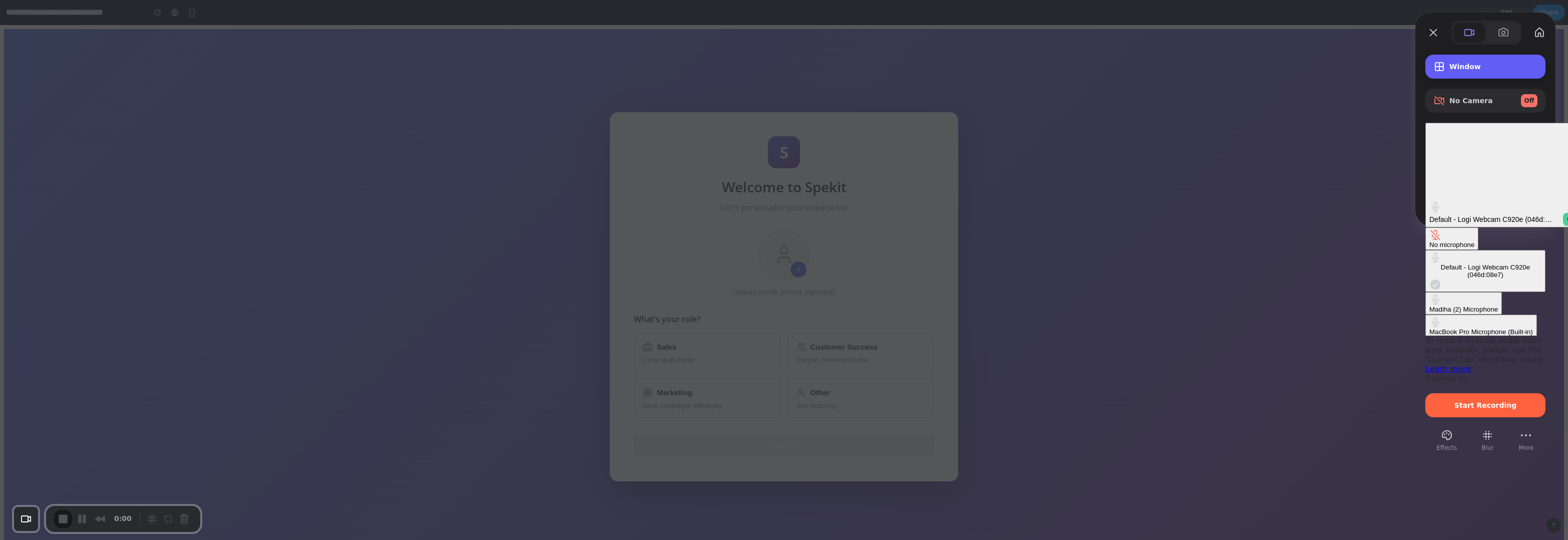
click at [1103, 66] on span "Window" at bounding box center [1493, 66] width 88 height 8
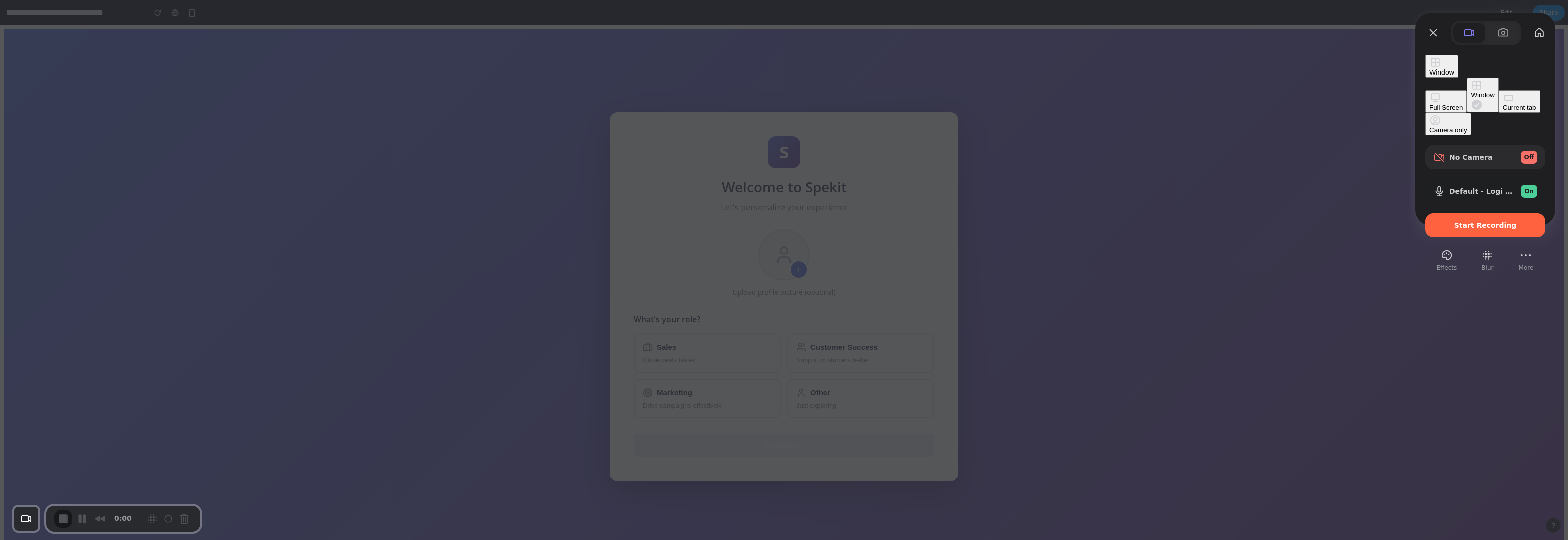
click at [1103, 83] on button "Window" at bounding box center [1483, 94] width 32 height 35
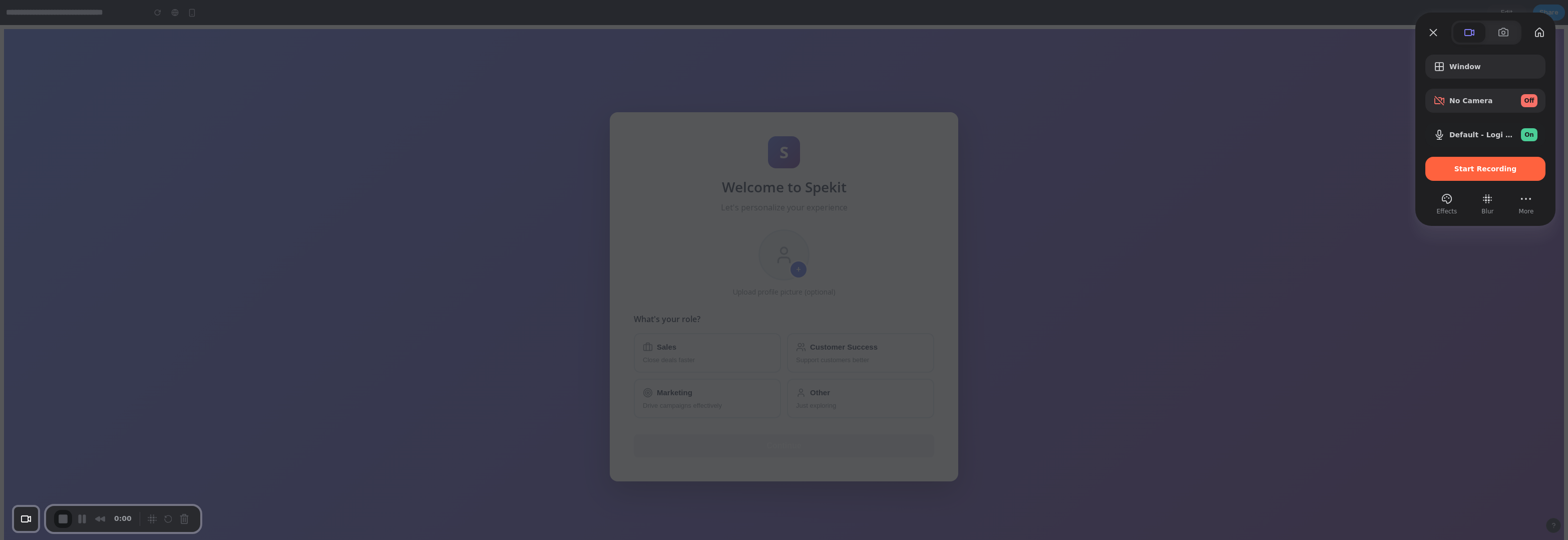
click at [1103, 182] on div at bounding box center [784, 270] width 1568 height 540
click at [1103, 139] on div "Default - Logi Webcam C920e (046d:08e7) On" at bounding box center [1493, 135] width 88 height 13
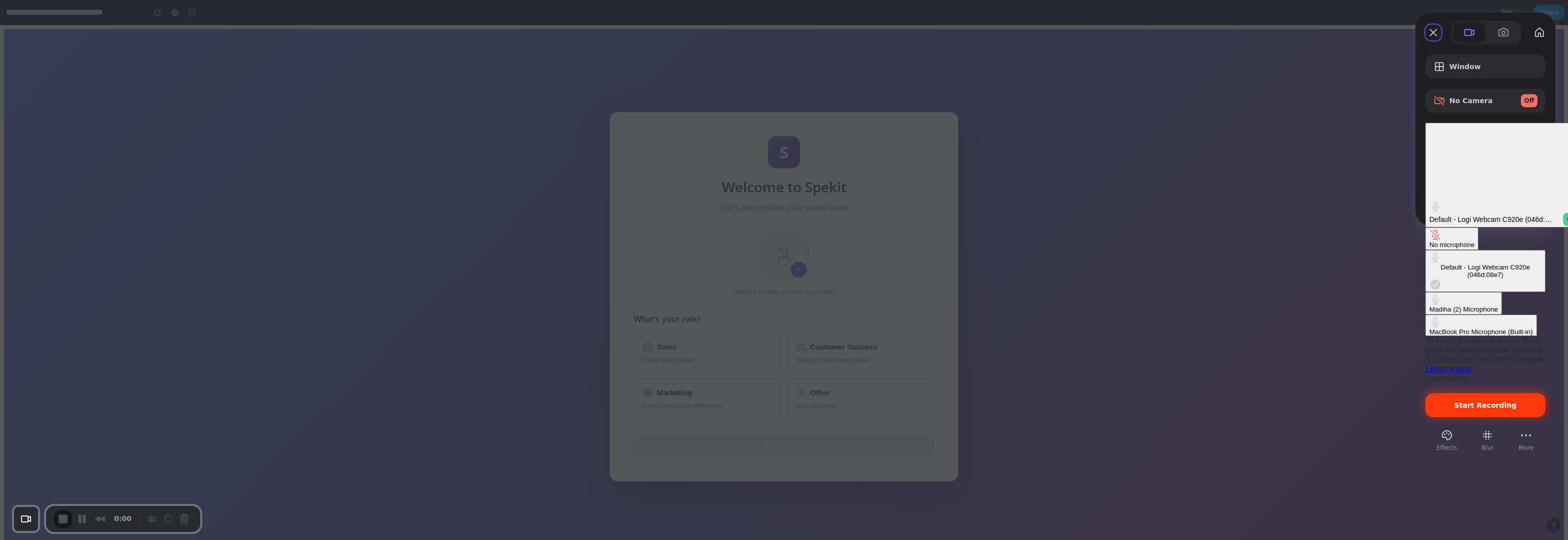
click at [1103, 393] on div "Start Recording" at bounding box center [1485, 405] width 120 height 24
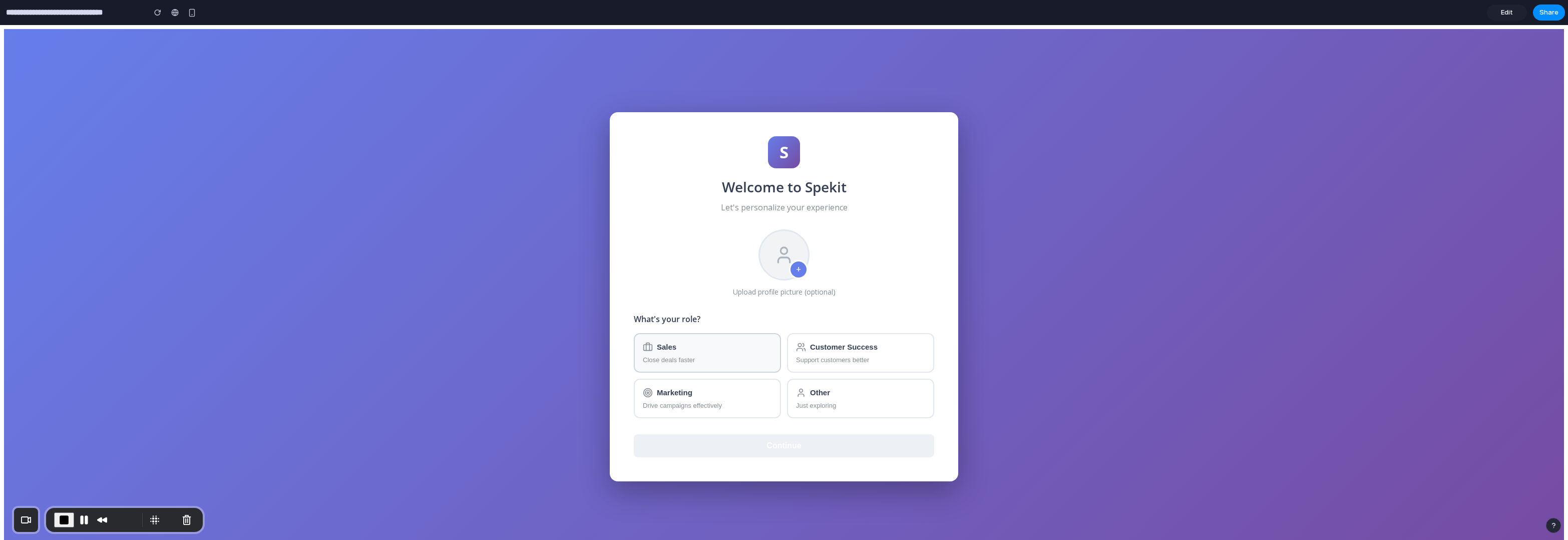
click at [735, 352] on button "Sales Close deals faster" at bounding box center [707, 352] width 147 height 40
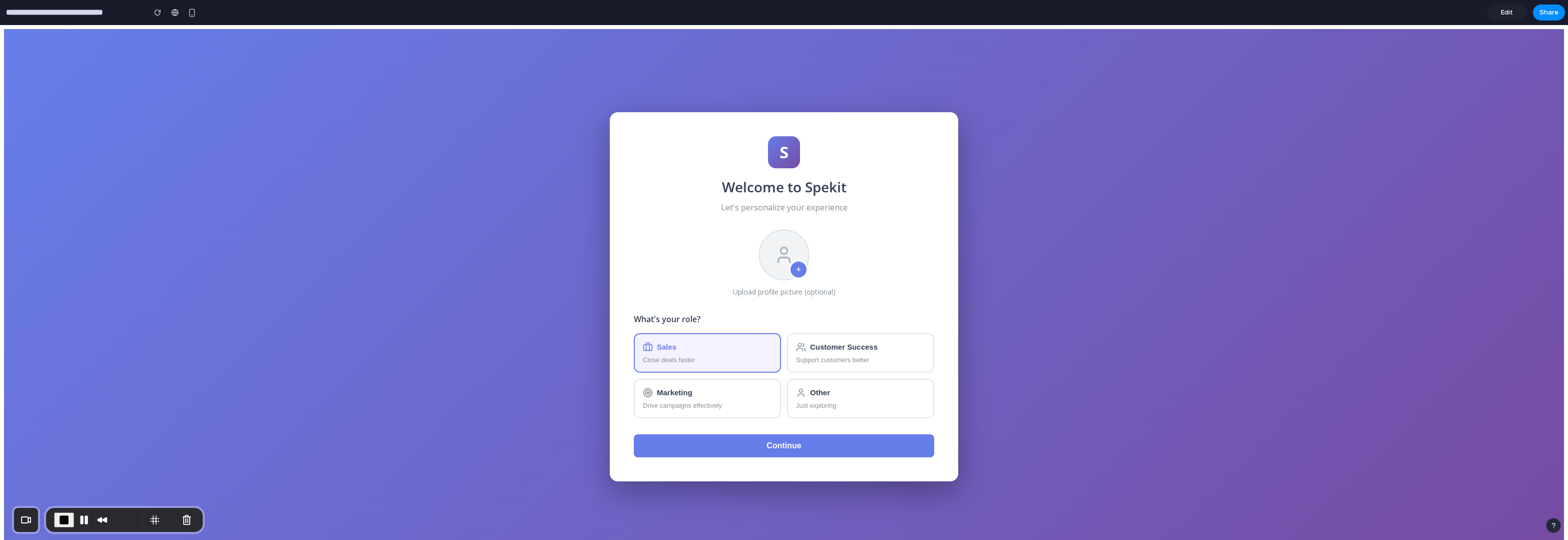
click at [822, 443] on button "Continue" at bounding box center [783, 446] width 300 height 23
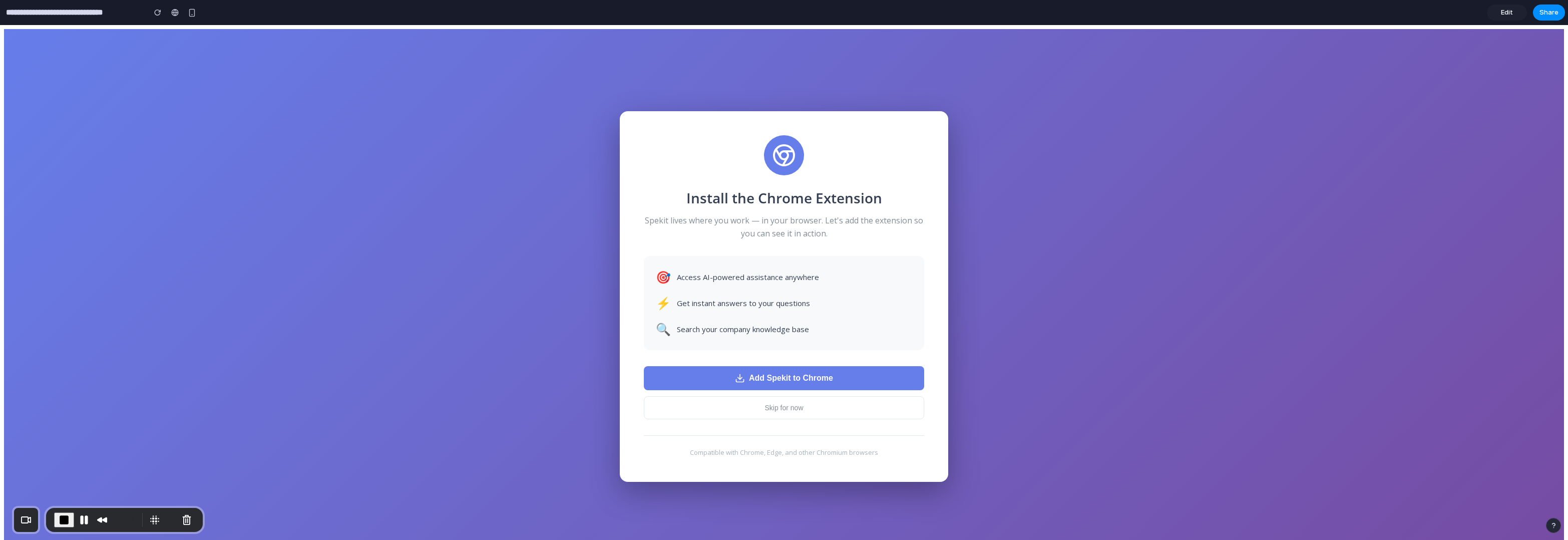
click at [788, 379] on span "Add Spekit to Chrome" at bounding box center [791, 378] width 84 height 9
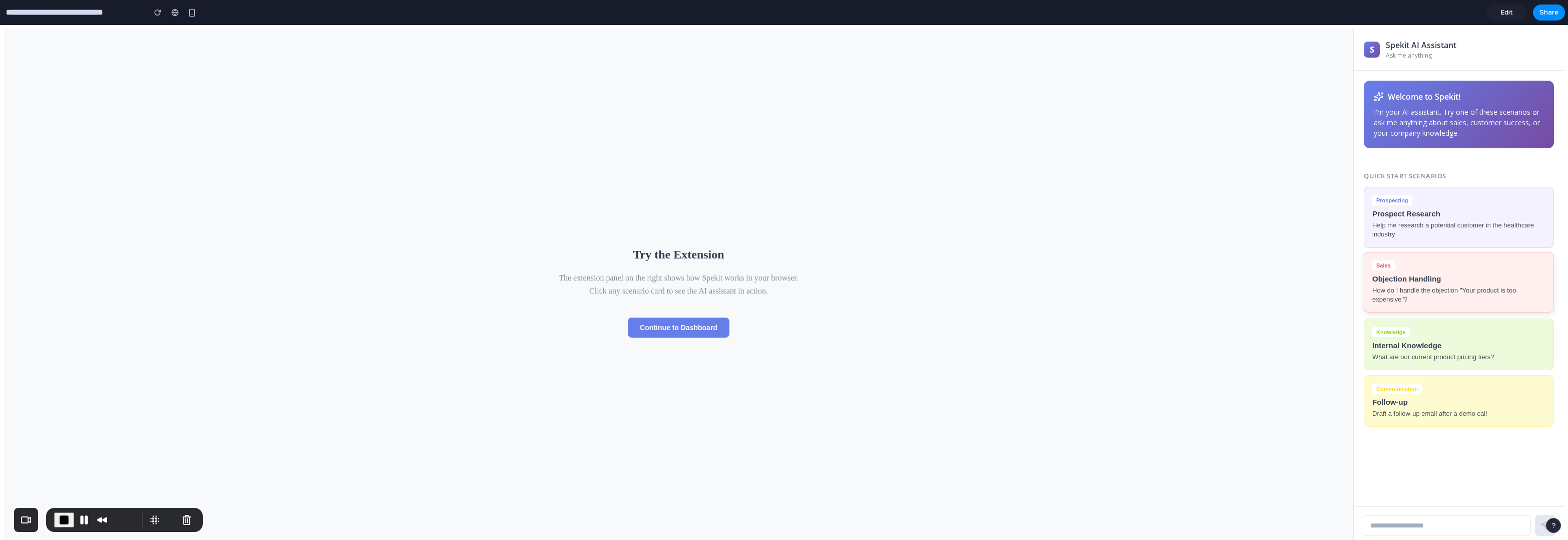
click at [1103, 293] on p "How do I handle the objection "Your product is too expensive"?" at bounding box center [1458, 295] width 173 height 18
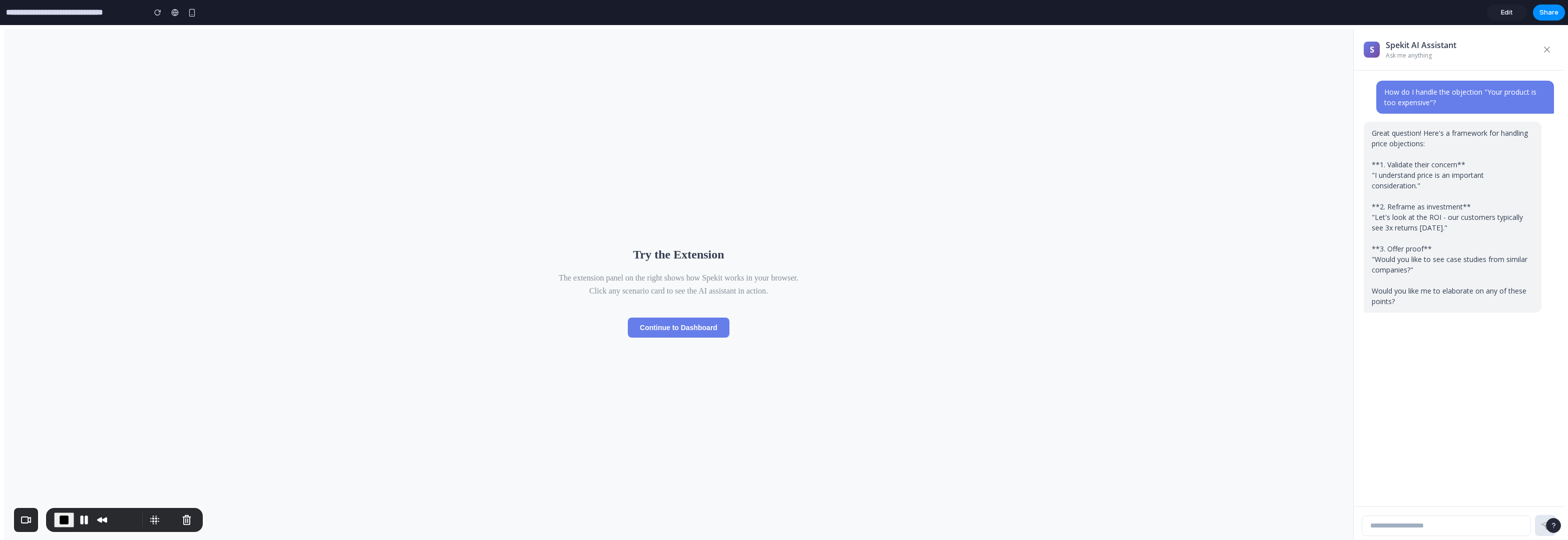
click at [1103, 309] on div "Great question! Here's a framework for handling price objections: **1. Validate…" at bounding box center [1452, 217] width 178 height 191
click at [700, 326] on button "Continue to Dashboard" at bounding box center [678, 327] width 102 height 20
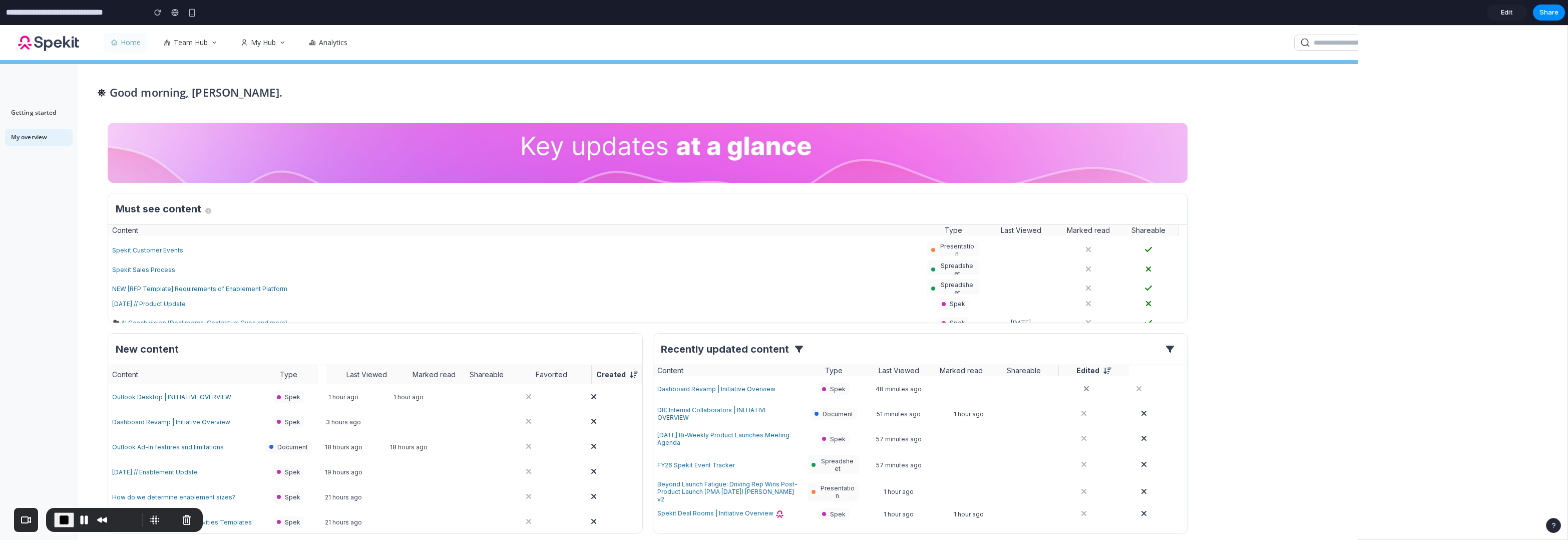
click at [61, 517] on span "End Recording" at bounding box center [64, 520] width 12 height 12
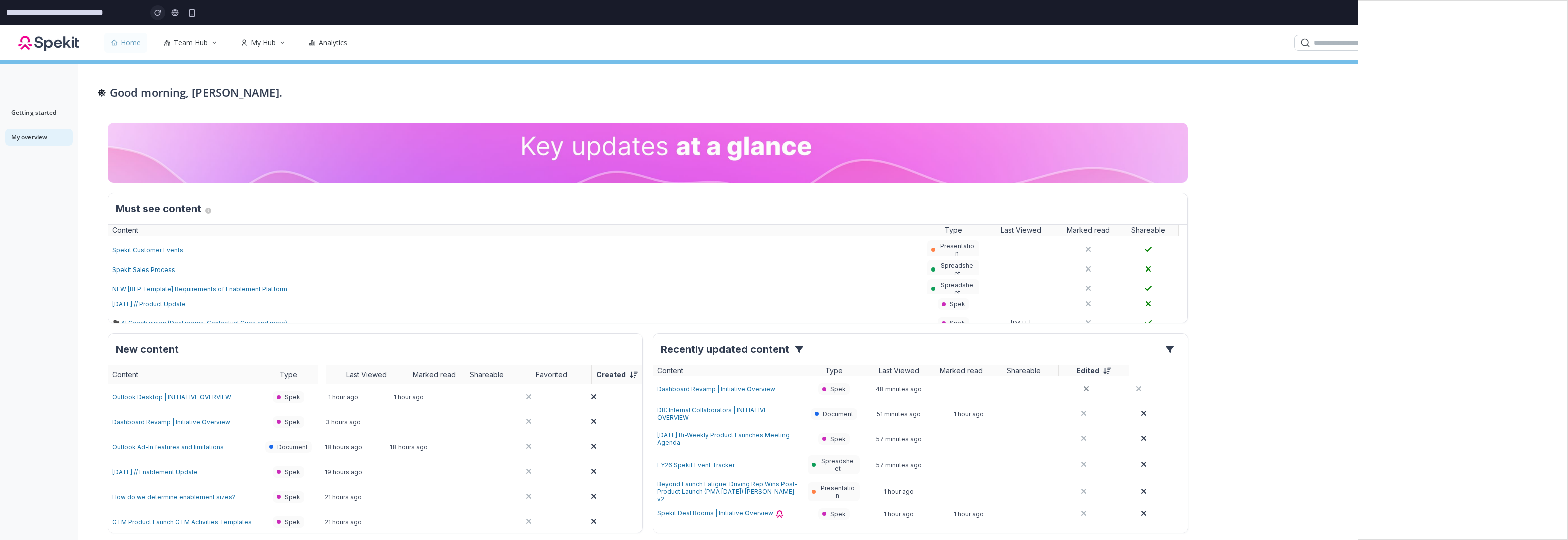
click at [153, 7] on button "button" at bounding box center [158, 12] width 15 height 15
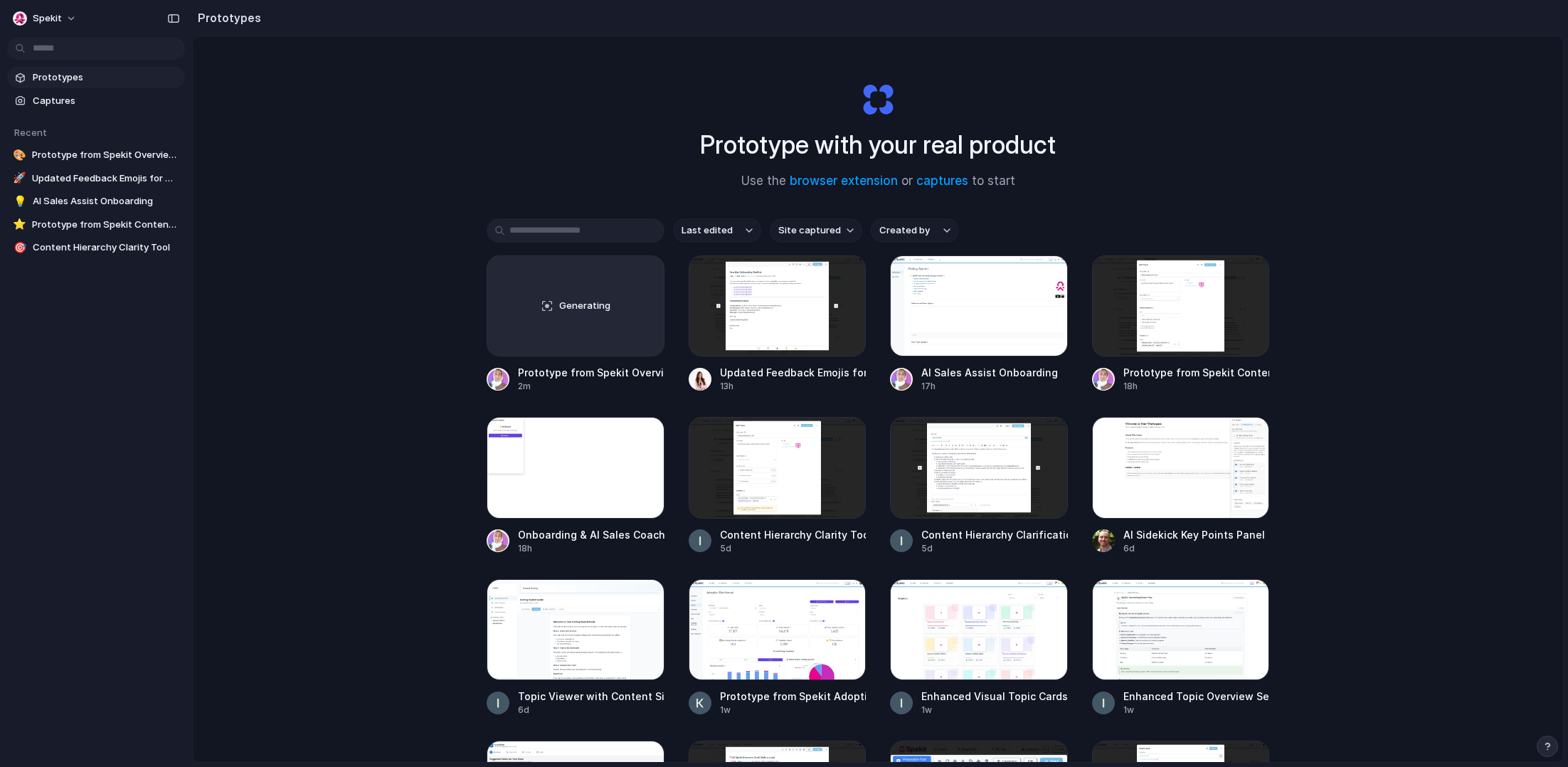
click at [60, 76] on span "Prototypes" at bounding box center [106, 77] width 146 height 14
click at [551, 443] on div at bounding box center [576, 467] width 178 height 101
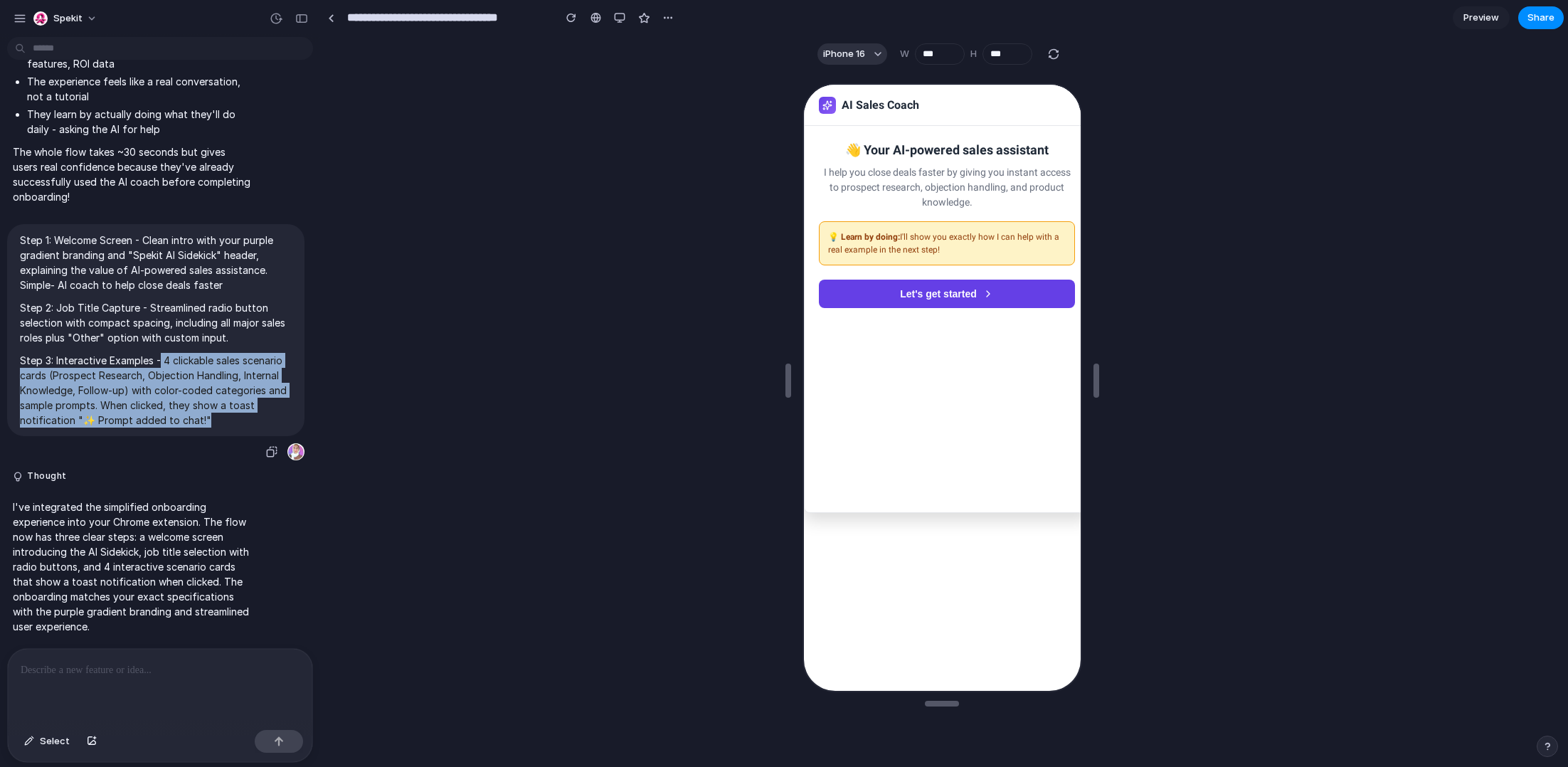
drag, startPoint x: 205, startPoint y: 415, endPoint x: 160, endPoint y: 362, distance: 69.5
click at [160, 362] on p "Step 3: Interactive Examples - 4 clickable sales scenario cards (Prospect Resea…" at bounding box center [156, 390] width 272 height 74
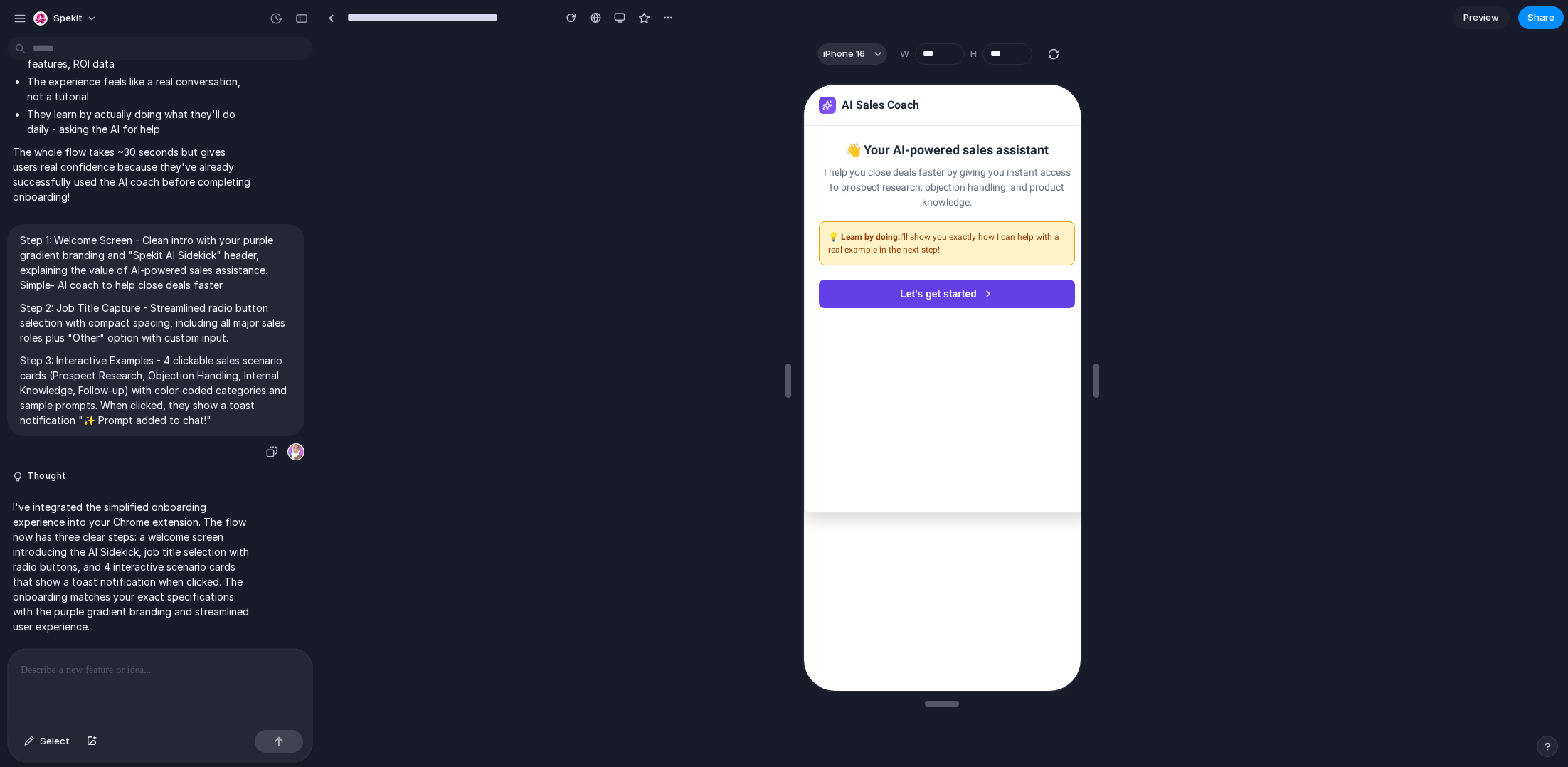
click at [102, 401] on p "Step 3: Interactive Examples - 4 clickable sales scenario cards (Prospect Resea…" at bounding box center [156, 390] width 272 height 74
drag, startPoint x: 102, startPoint y: 399, endPoint x: 164, endPoint y: 351, distance: 78.4
click at [164, 353] on p "Step 3: Interactive Examples - 4 clickable sales scenario cards (Prospect Resea…" at bounding box center [156, 390] width 272 height 74
copy p "4 clickable sales scenario cards (Prospect Research, Objection Handling, Intern…"
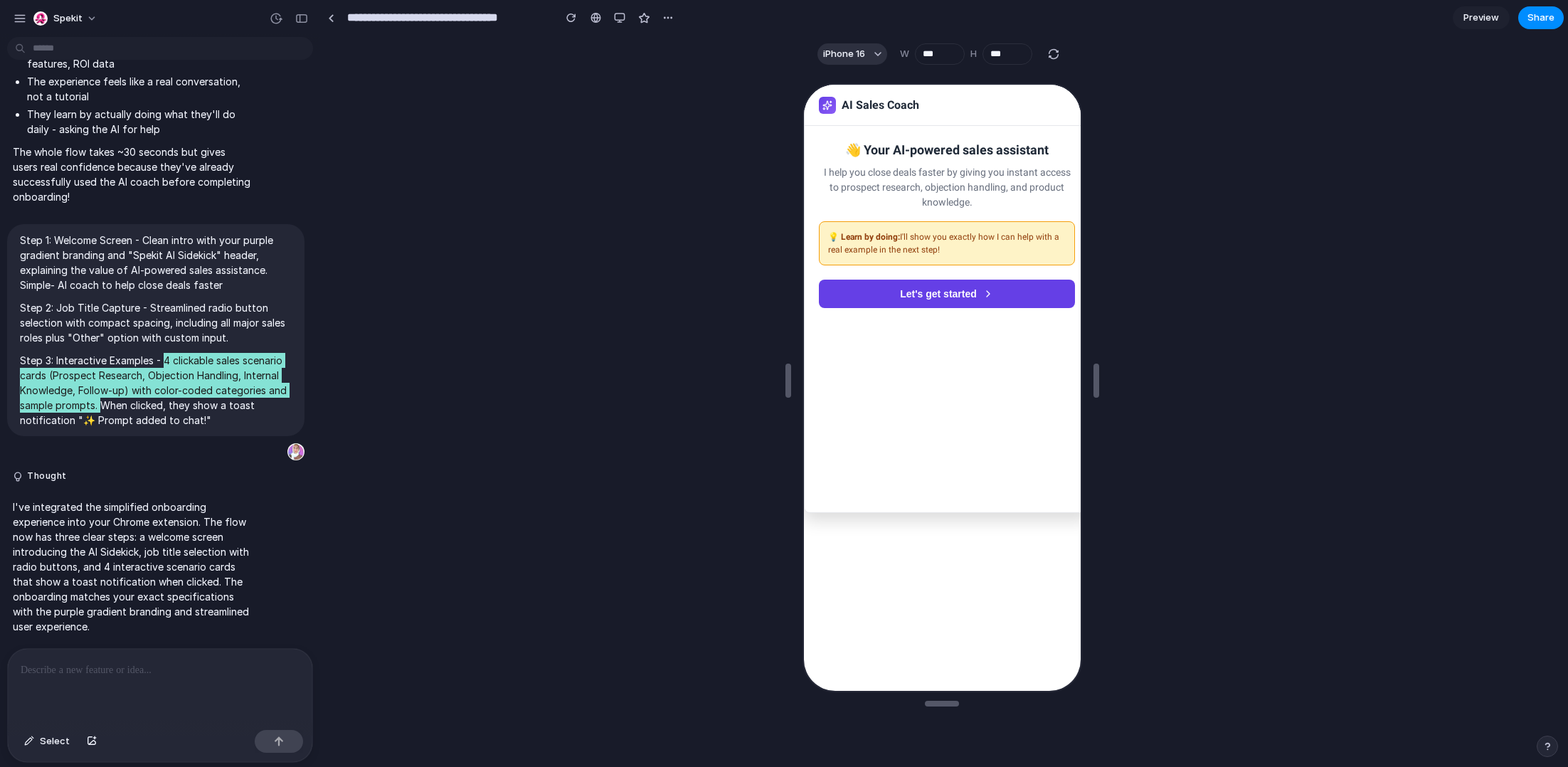
click at [938, 288] on button "Let's get started" at bounding box center [944, 292] width 256 height 29
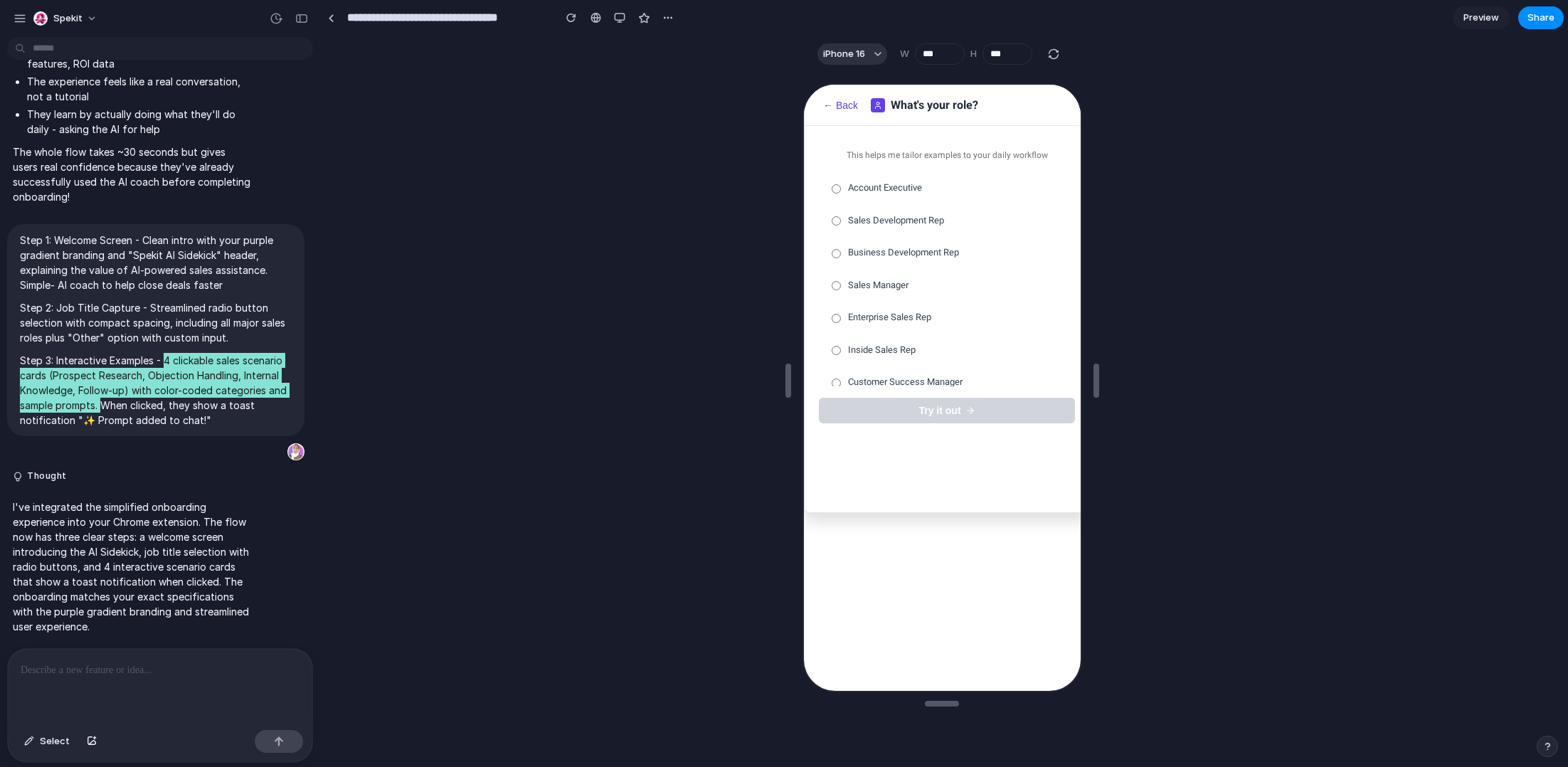
click at [934, 306] on label "Enterprise Sales Rep" at bounding box center [944, 316] width 256 height 30
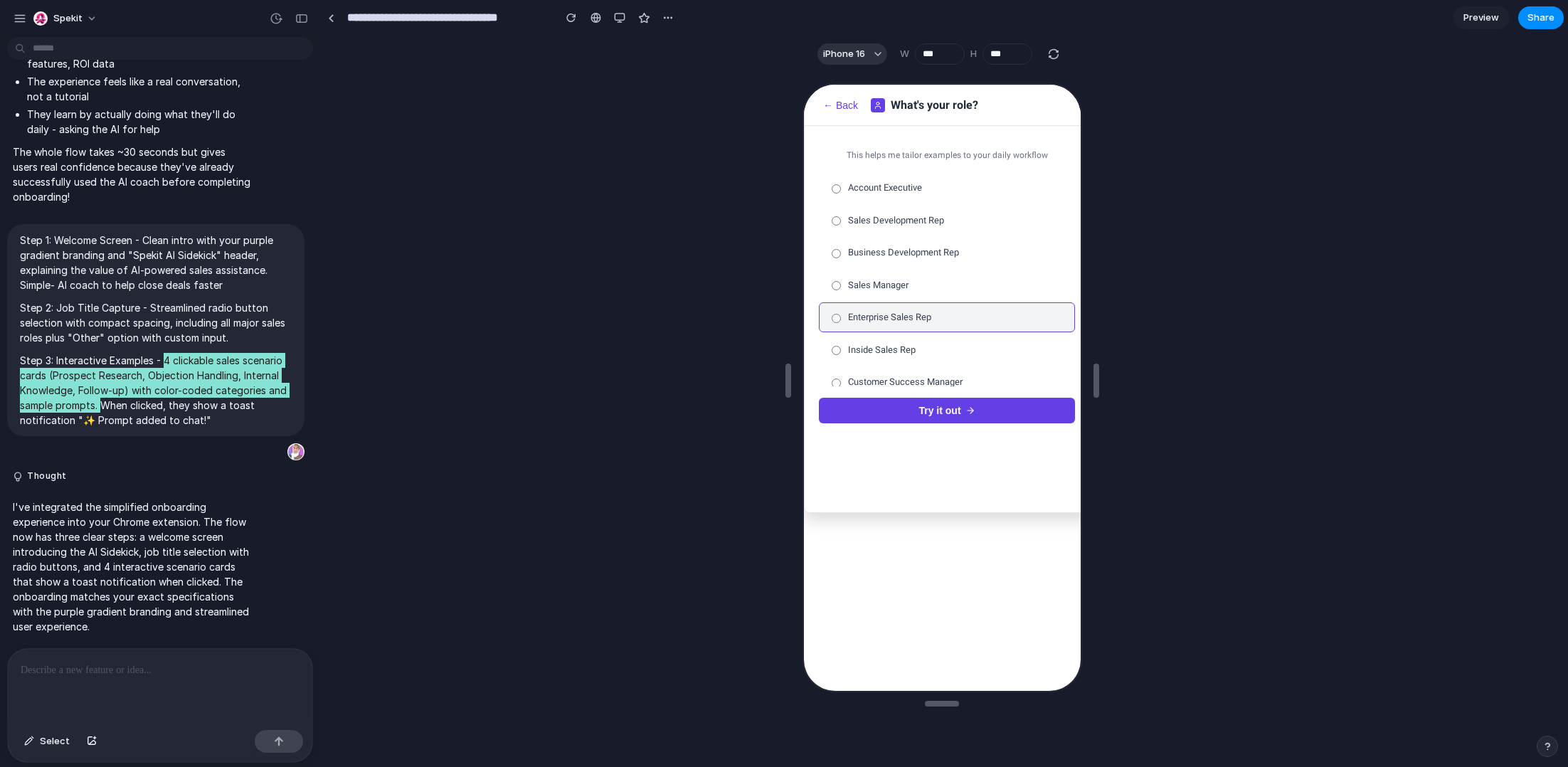
click at [928, 389] on div "This helps me tailor examples to your daily workflow Account Executive Sales De…" at bounding box center [944, 280] width 285 height 311
click at [930, 399] on button "Try it out" at bounding box center [944, 409] width 256 height 26
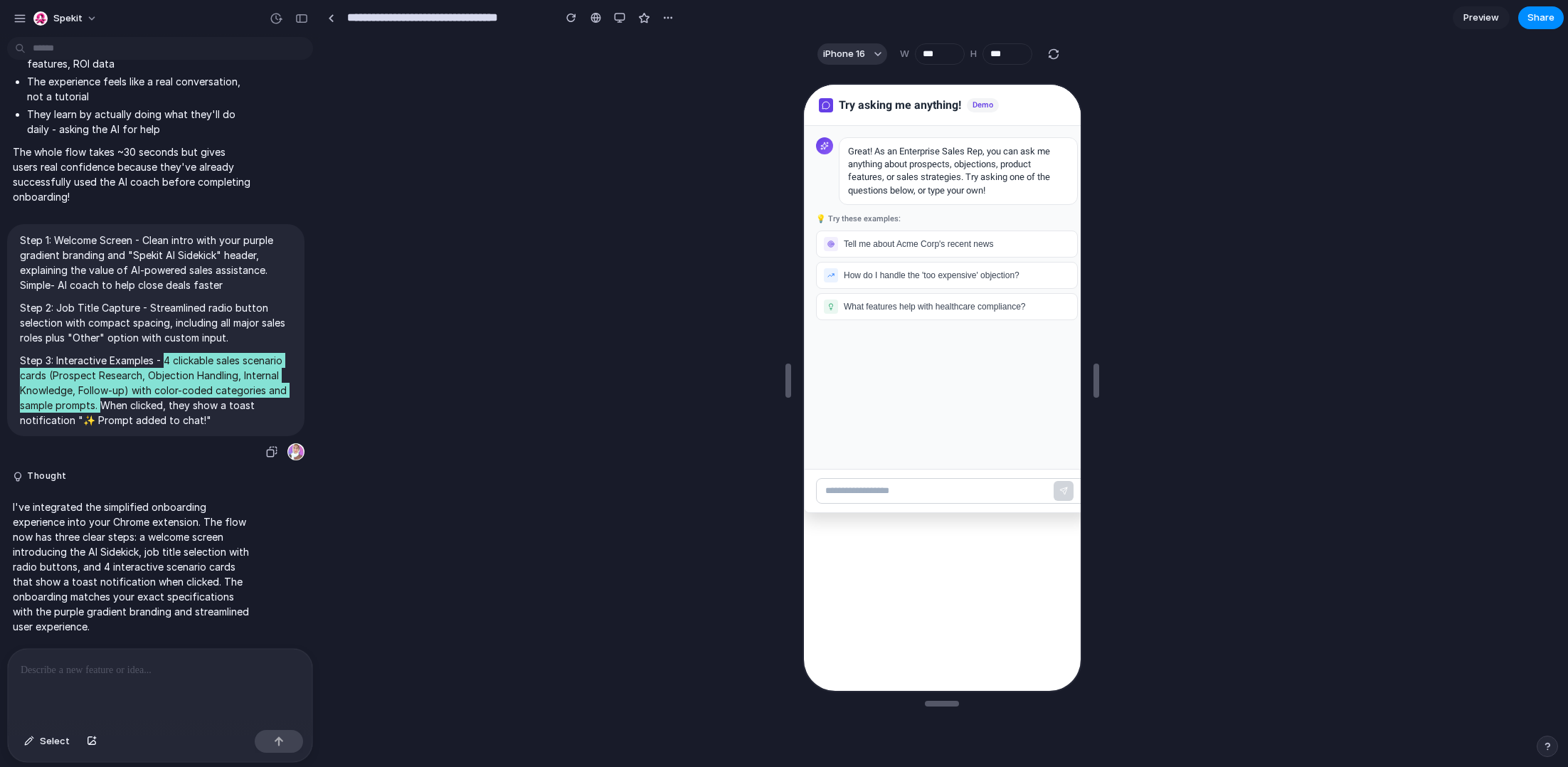
scroll to position [2685, 0]
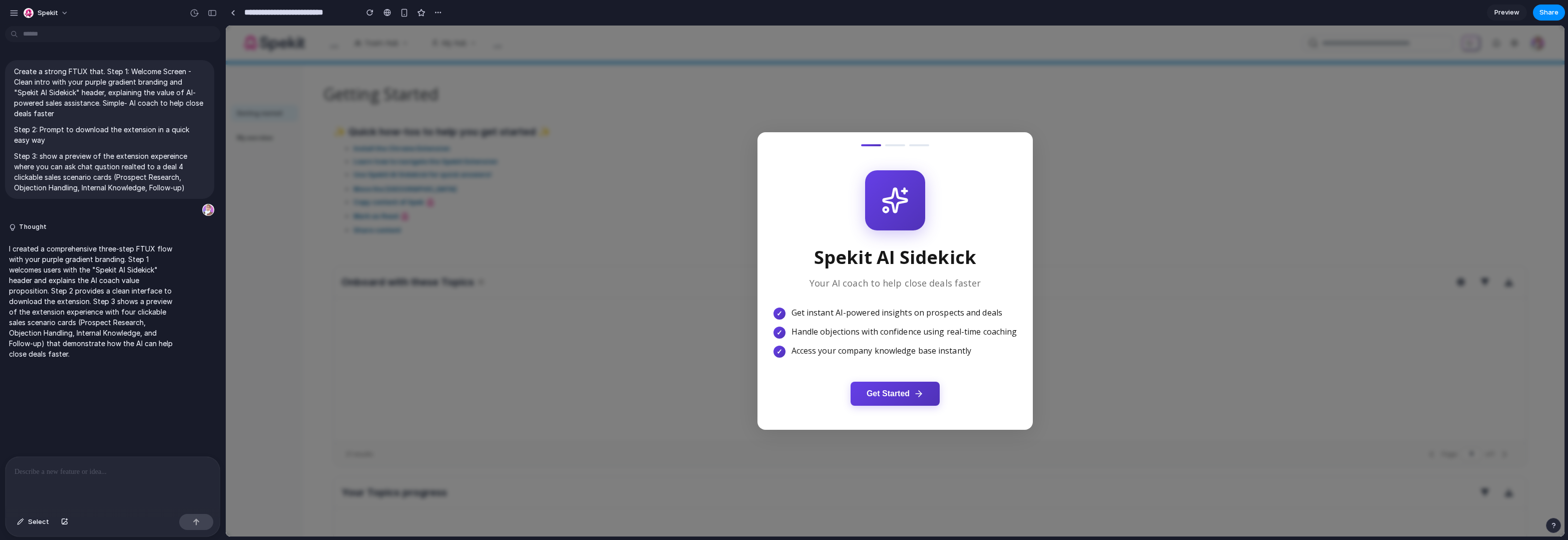
click at [880, 405] on button "Get Started" at bounding box center [895, 393] width 89 height 24
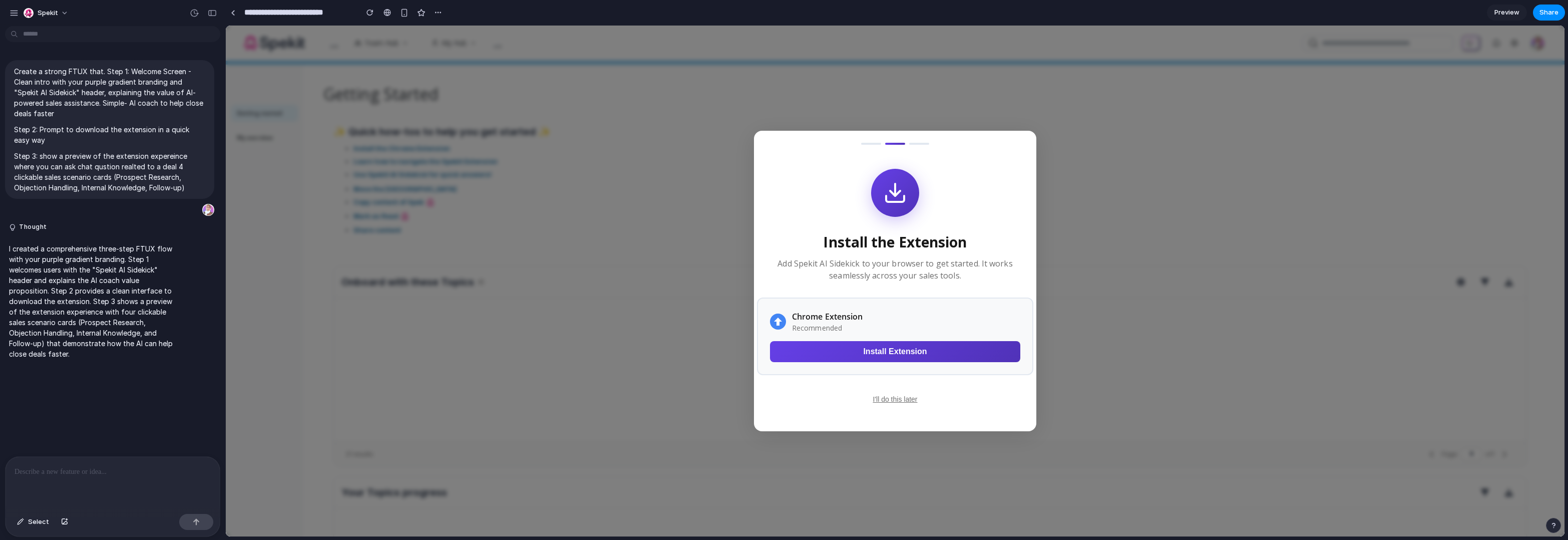
click at [916, 351] on button "Install Extension" at bounding box center [895, 351] width 250 height 21
click at [897, 397] on button "I'll do this later" at bounding box center [895, 399] width 52 height 16
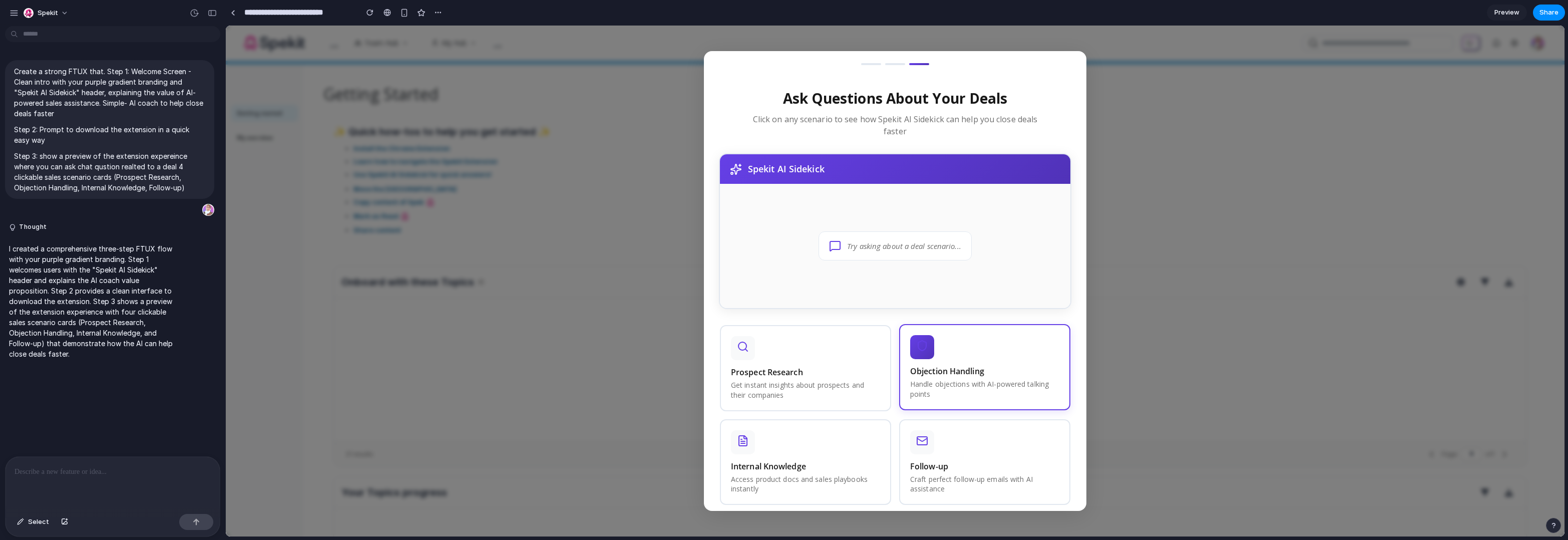
click at [943, 357] on div "Objection Handling Handle objections with AI-powered talking points" at bounding box center [984, 366] width 171 height 86
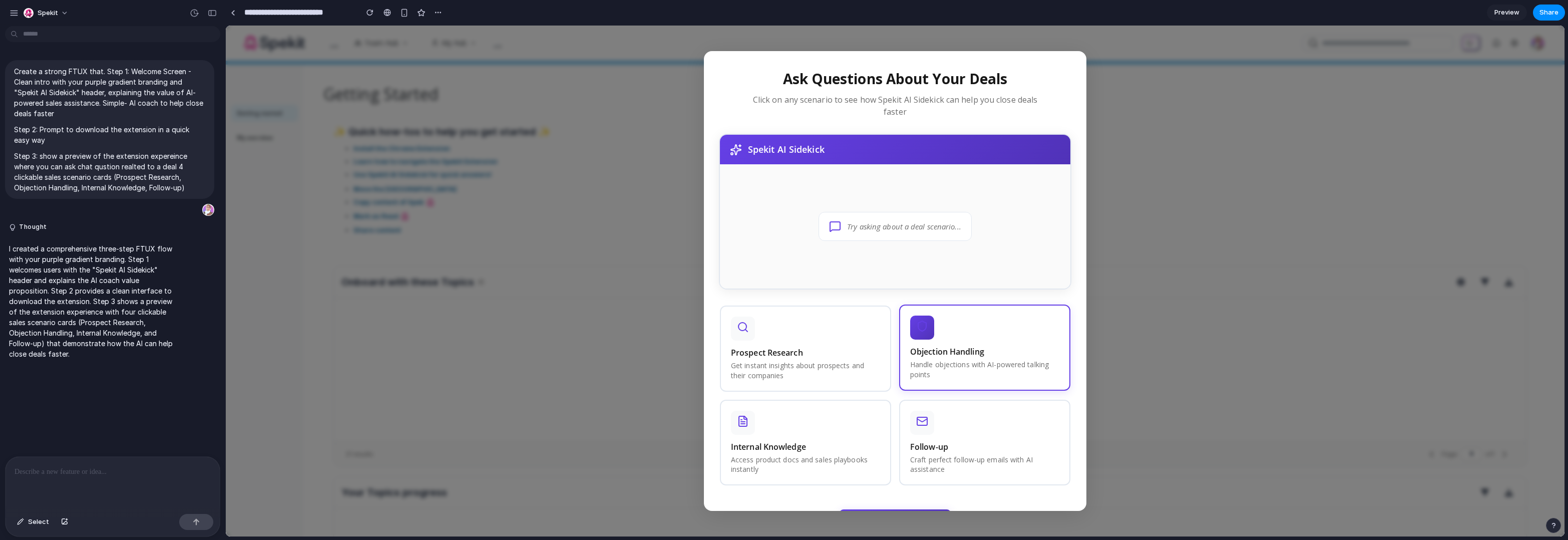
scroll to position [65, 0]
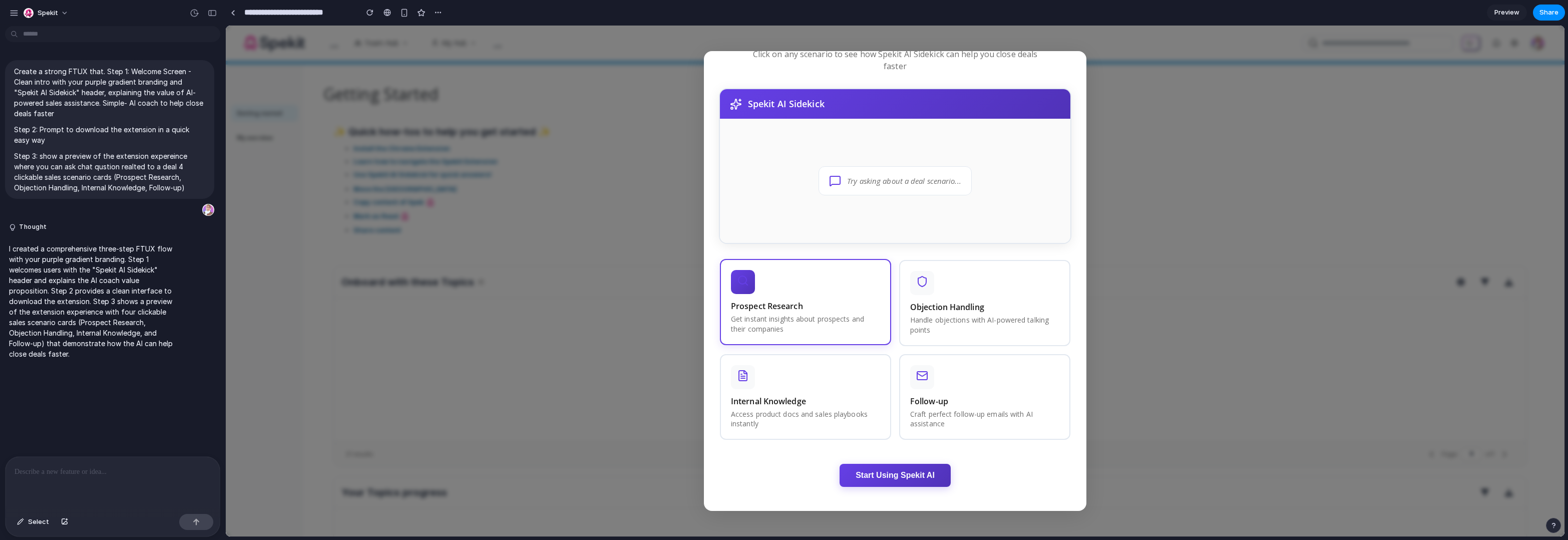
click at [844, 307] on h3 "Prospect Research" at bounding box center [805, 306] width 149 height 12
click at [901, 473] on button "Start Using Spekit AI" at bounding box center [895, 475] width 111 height 23
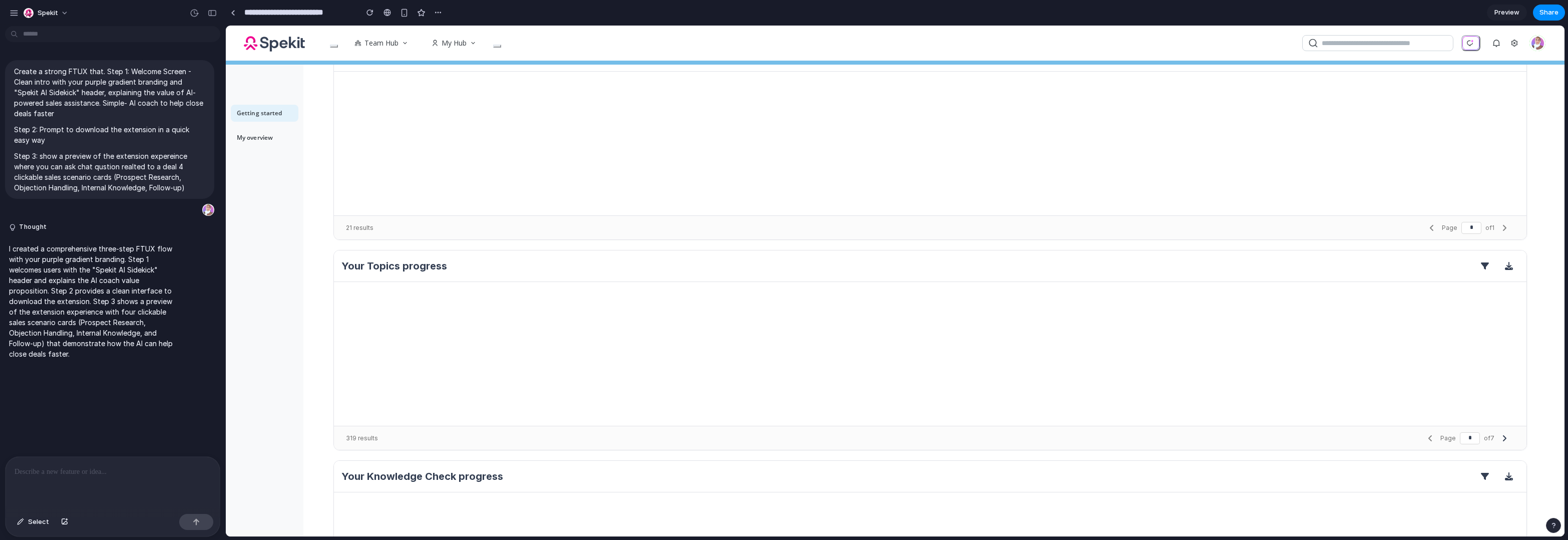
scroll to position [0, 0]
